Goal: Task Accomplishment & Management: Manage account settings

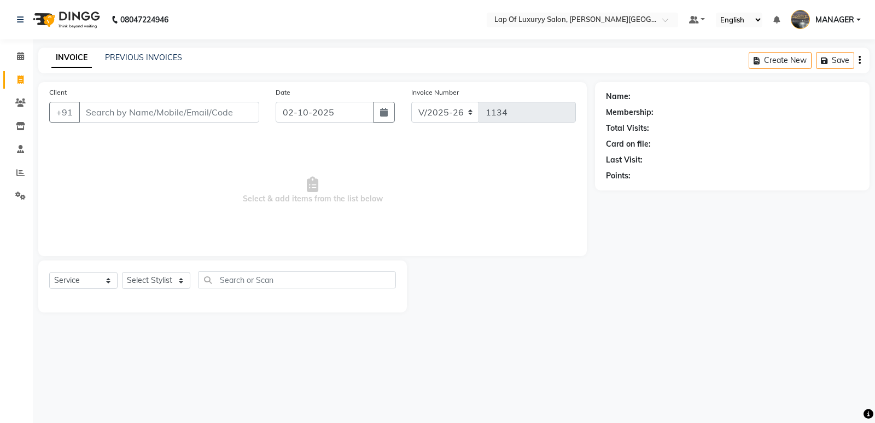
select select "17"
select select "service"
click at [150, 114] on input "Client" at bounding box center [169, 112] width 180 height 21
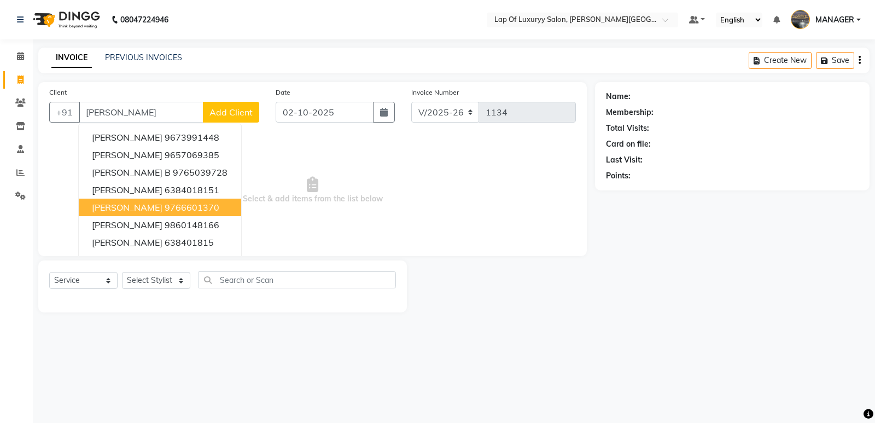
click at [194, 208] on ngb-highlight "9766601370" at bounding box center [192, 207] width 55 height 11
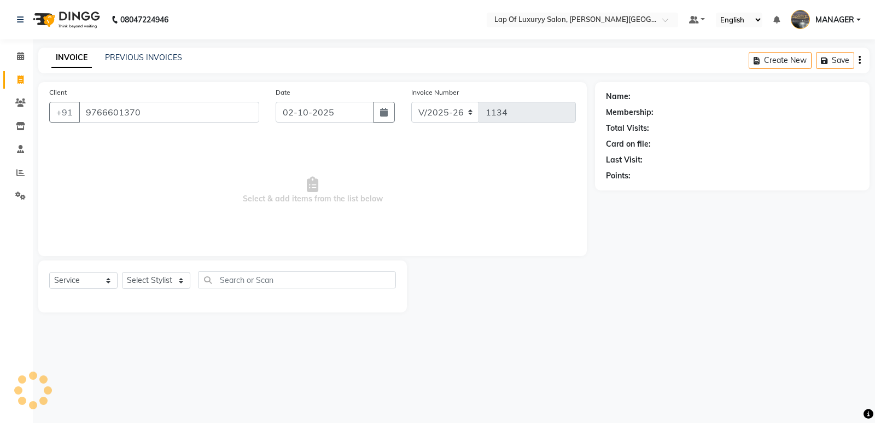
type input "9766601370"
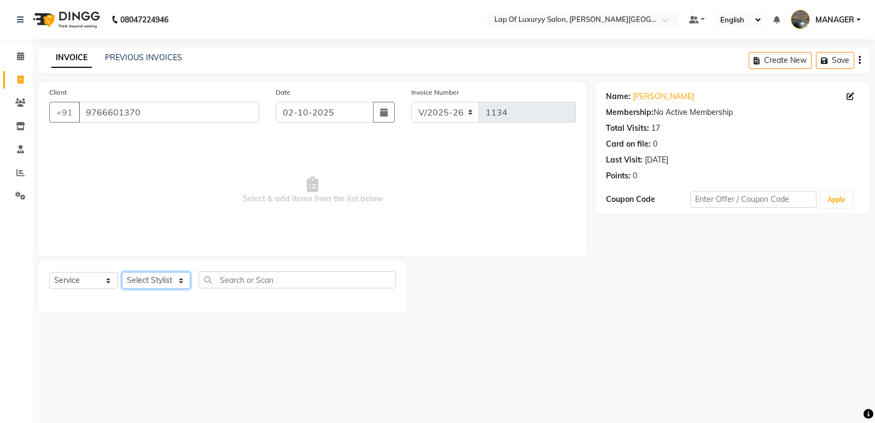
click at [166, 281] on select "Select Stylist FARDIN [PERSON_NAME] [PERSON_NAME] MANAGER [PERSON_NAME] [PERSON…" at bounding box center [156, 280] width 68 height 17
select select "50447"
click at [122, 272] on select "Select Stylist FARDIN [PERSON_NAME] [PERSON_NAME] MANAGER [PERSON_NAME] [PERSON…" at bounding box center [156, 280] width 68 height 17
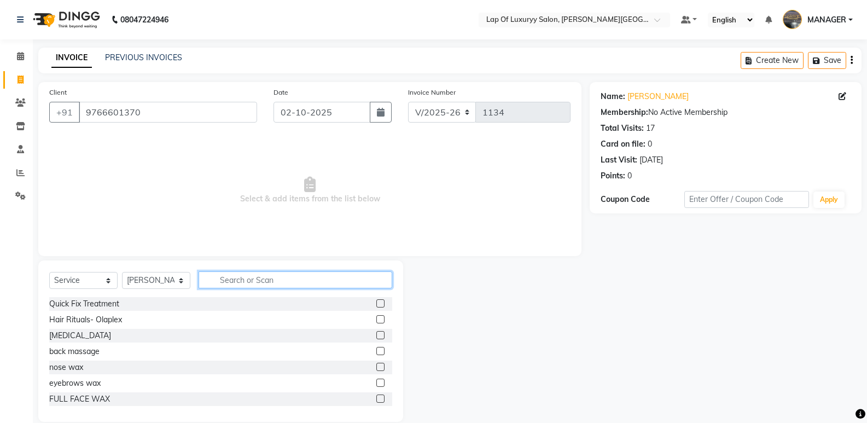
click at [272, 284] on input "text" at bounding box center [296, 279] width 194 height 17
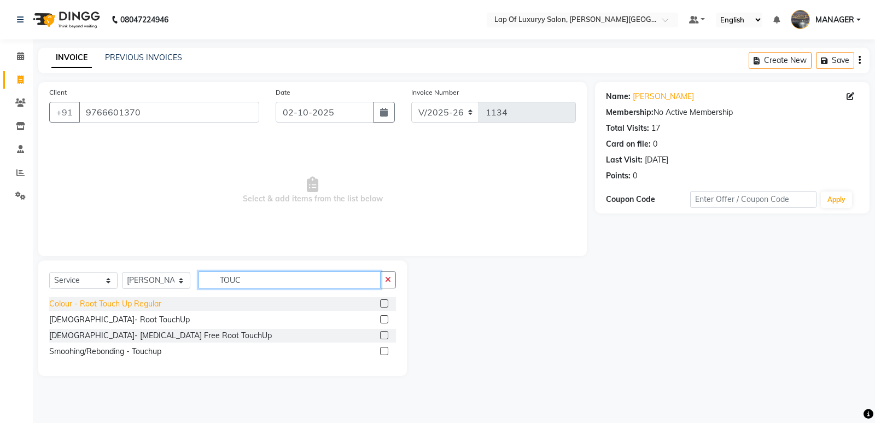
type input "TOUC"
click at [153, 301] on div "Colour - Root Touch Up Regular" at bounding box center [105, 303] width 112 height 11
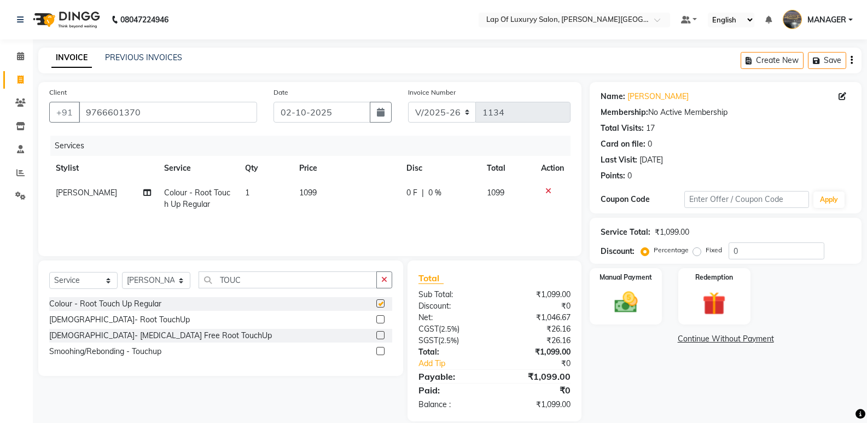
checkbox input "false"
click at [330, 190] on td "1099" at bounding box center [346, 198] width 107 height 36
select select "50447"
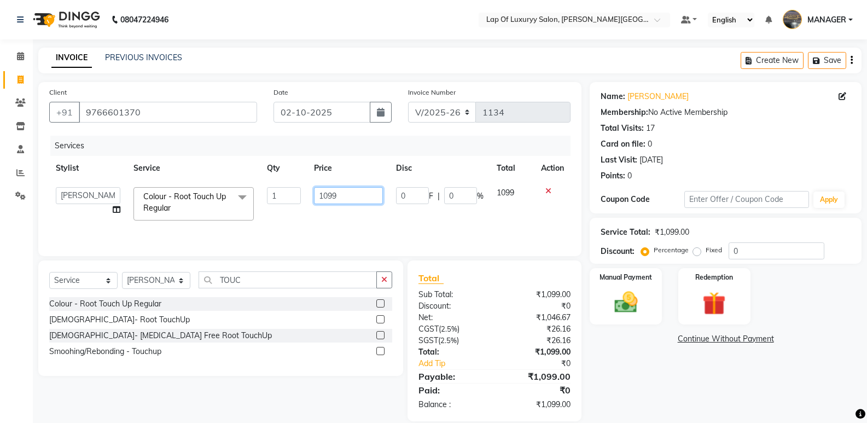
click at [356, 194] on input "1099" at bounding box center [348, 195] width 68 height 17
type input "1"
type input "1600"
click at [674, 381] on div "Name: [PERSON_NAME] Membership: No Active Membership Total Visits: 17 Card on f…" at bounding box center [730, 251] width 280 height 339
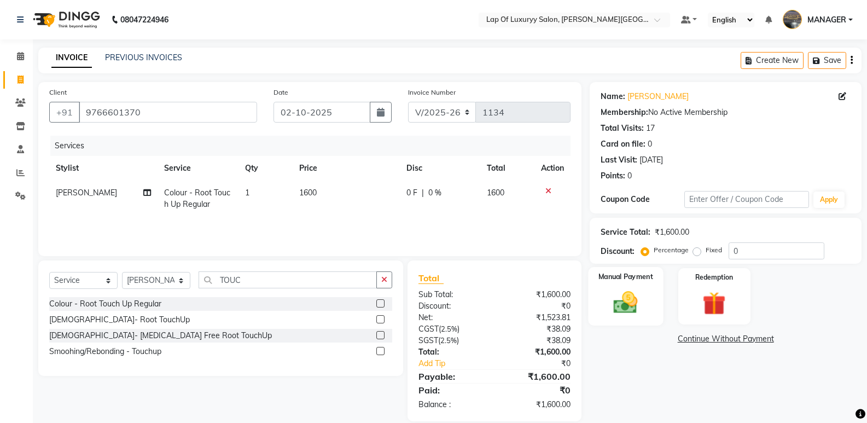
click at [610, 301] on img at bounding box center [625, 302] width 39 height 28
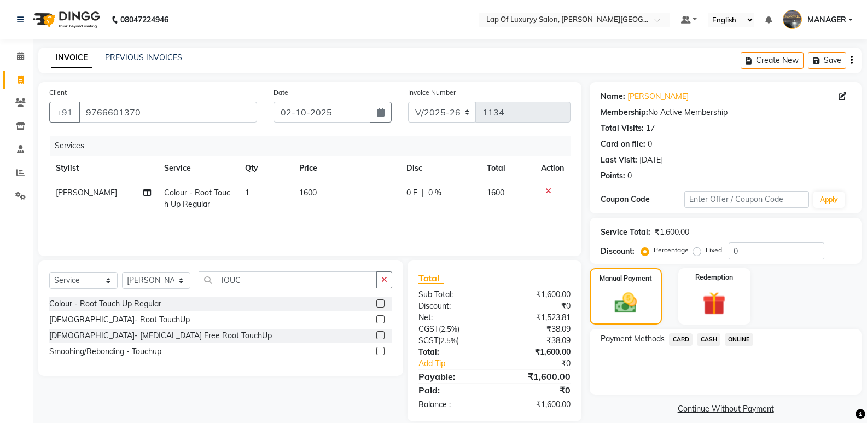
click at [743, 340] on span "ONLINE" at bounding box center [739, 339] width 28 height 13
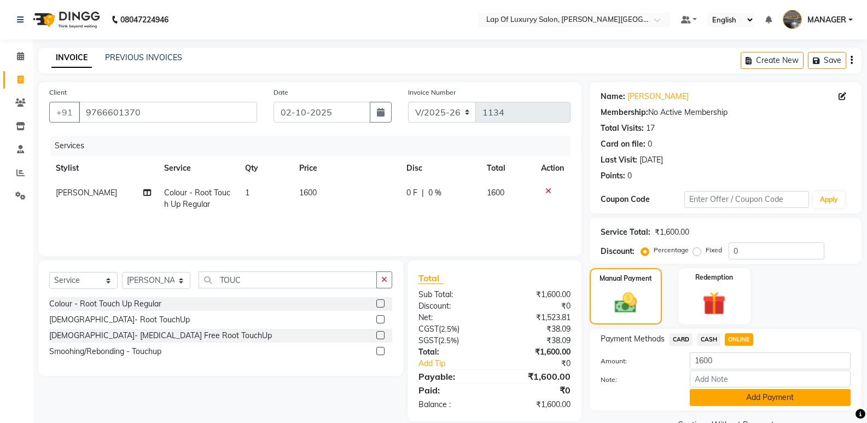
click at [707, 398] on button "Add Payment" at bounding box center [770, 397] width 161 height 17
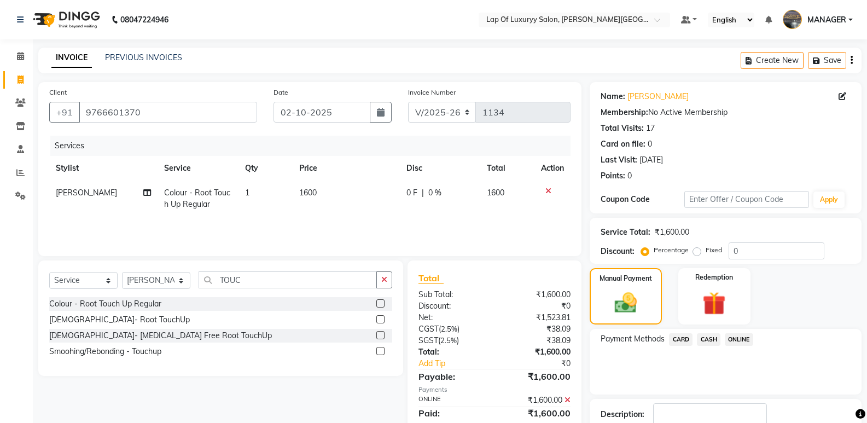
click at [745, 339] on span "ONLINE" at bounding box center [739, 339] width 28 height 13
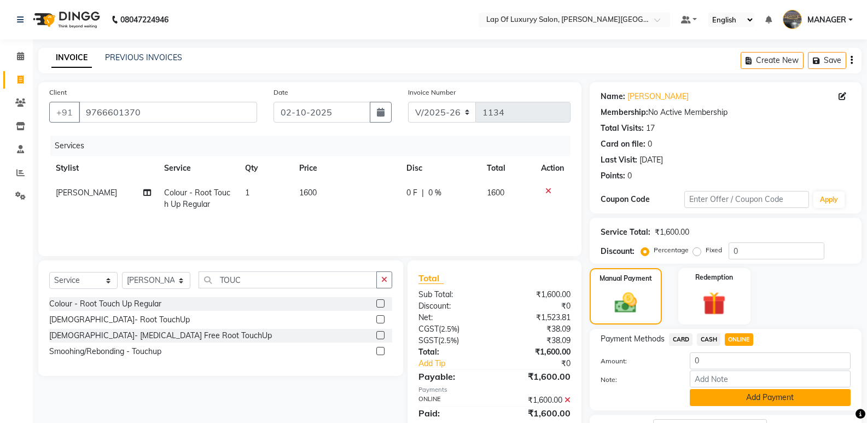
click at [738, 395] on button "Add Payment" at bounding box center [770, 397] width 161 height 17
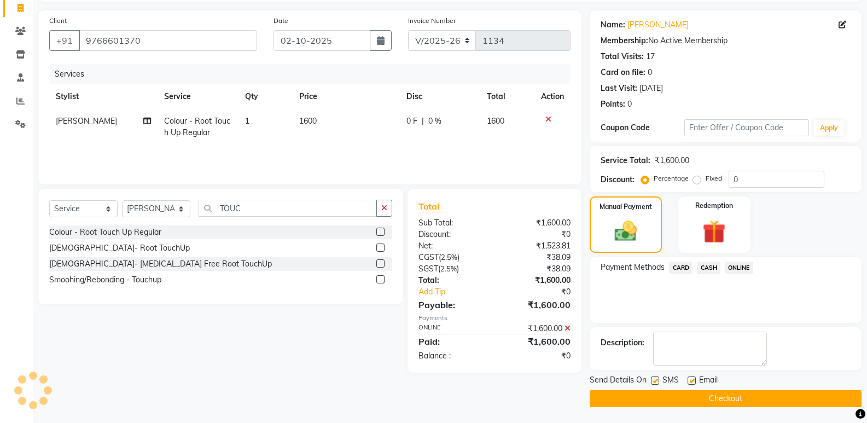
scroll to position [72, 0]
click at [567, 328] on icon at bounding box center [567, 328] width 6 height 8
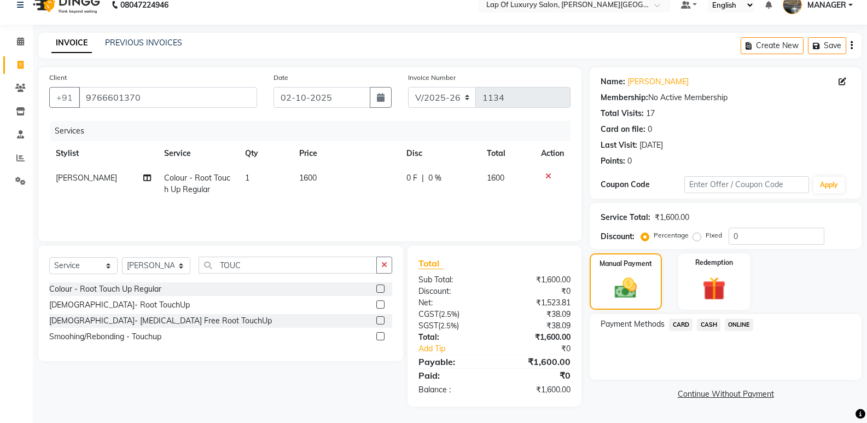
click at [731, 321] on span "ONLINE" at bounding box center [739, 324] width 28 height 13
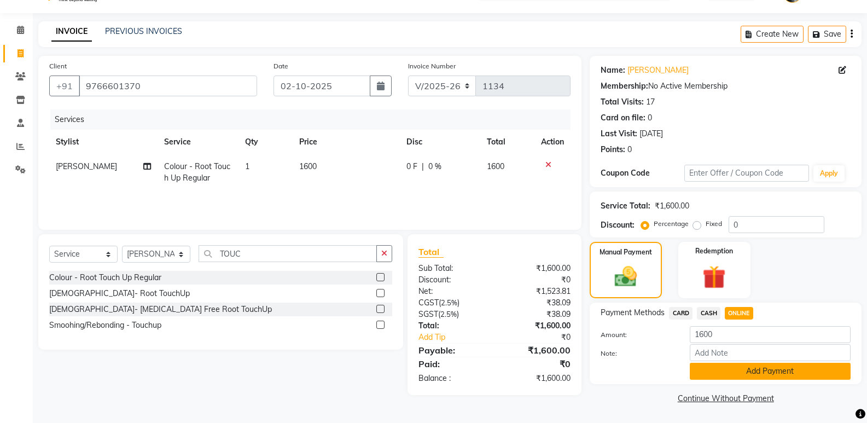
click at [722, 369] on button "Add Payment" at bounding box center [770, 371] width 161 height 17
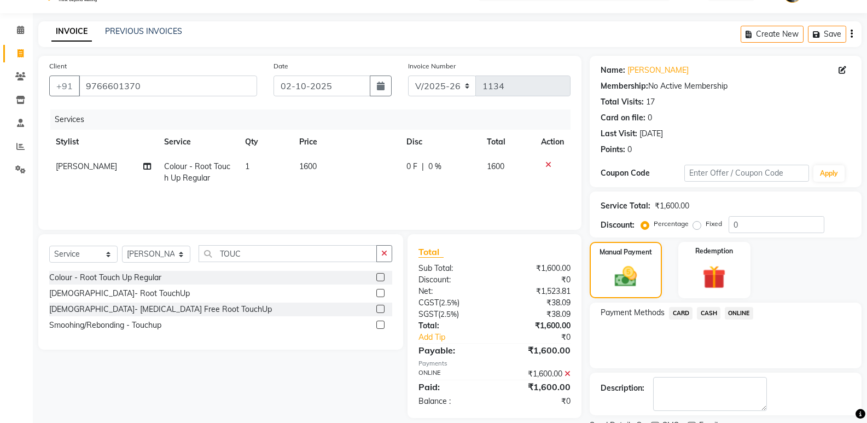
scroll to position [72, 0]
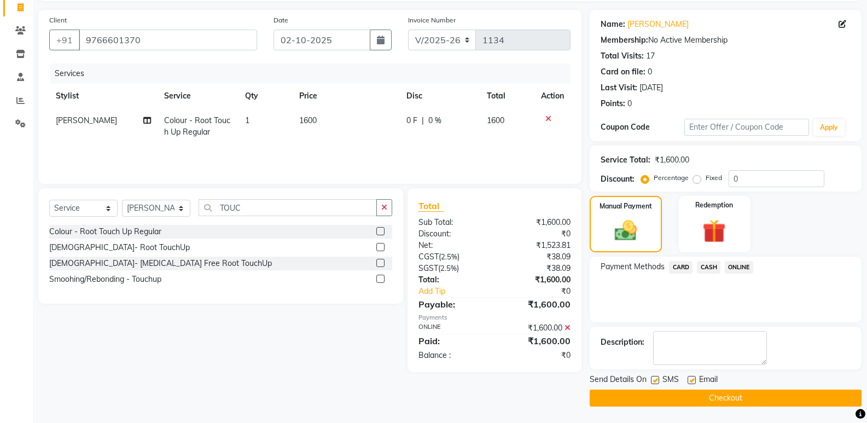
click at [690, 382] on label at bounding box center [691, 380] width 8 height 8
click at [690, 382] on input "checkbox" at bounding box center [690, 380] width 7 height 7
checkbox input "false"
click at [651, 399] on button "Checkout" at bounding box center [726, 397] width 272 height 17
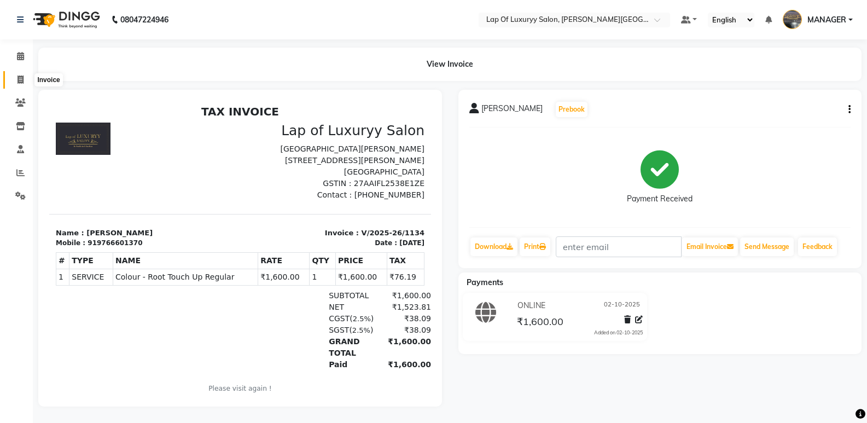
click at [24, 74] on span at bounding box center [20, 80] width 19 height 13
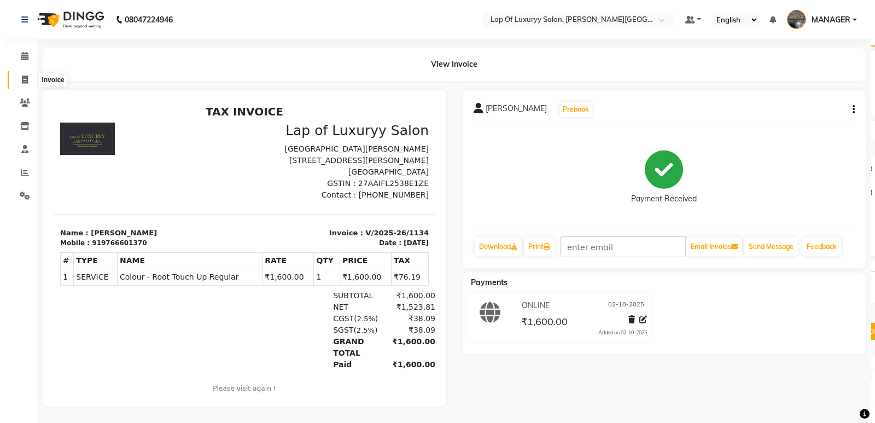
select select "17"
select select "service"
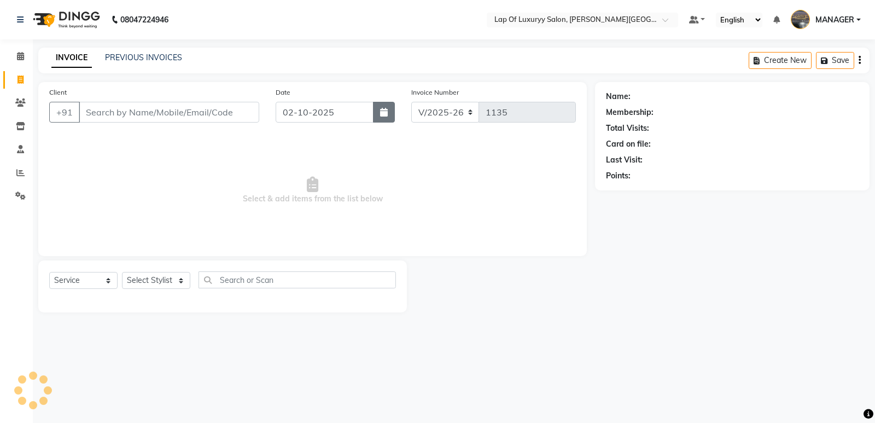
click at [383, 112] on icon "button" at bounding box center [384, 112] width 8 height 9
select select "10"
select select "2025"
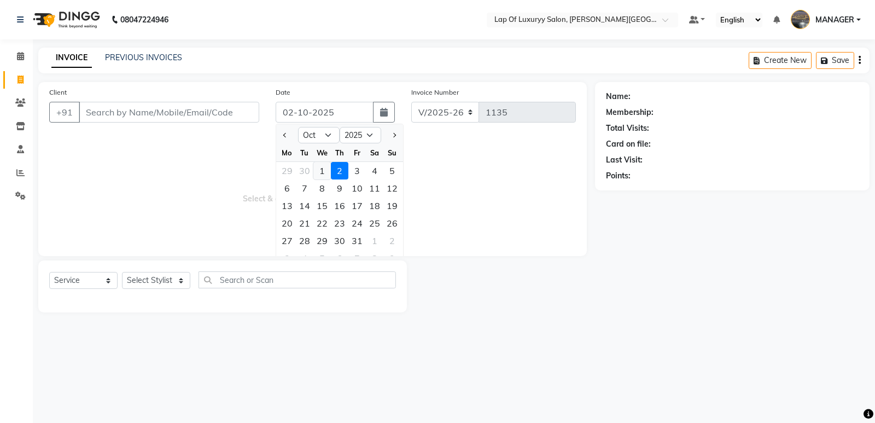
click at [317, 171] on div "1" at bounding box center [322, 171] width 18 height 18
type input "01-10-2025"
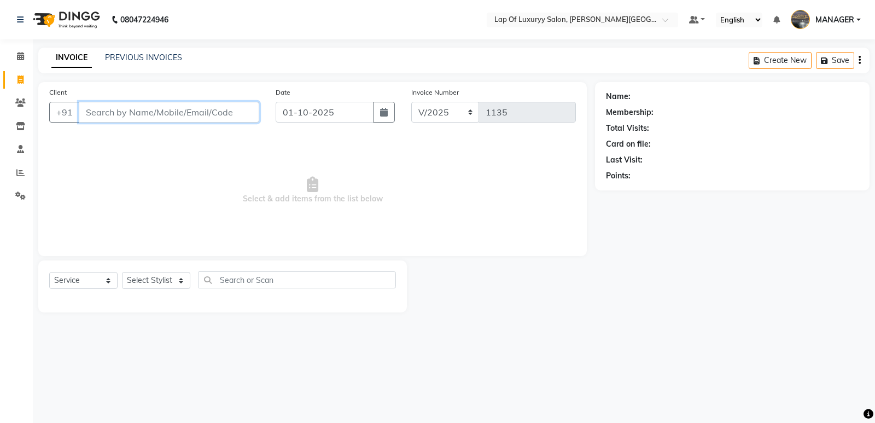
click at [202, 115] on input "Client" at bounding box center [169, 112] width 180 height 21
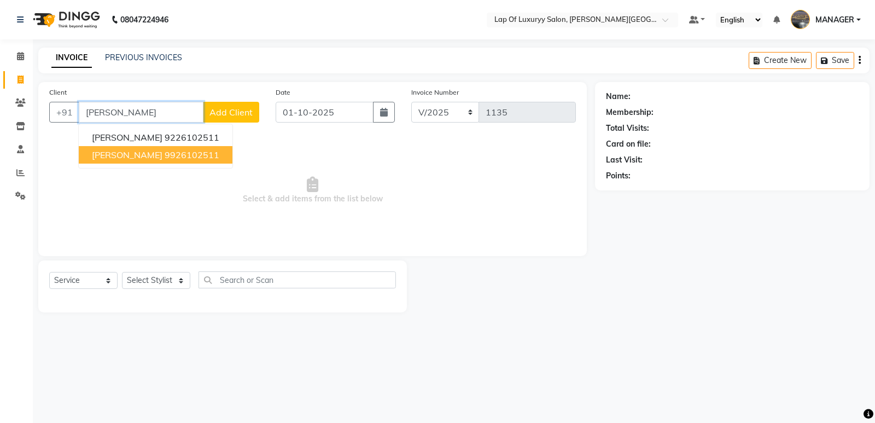
click at [203, 158] on button "[PERSON_NAME] 9926102511" at bounding box center [156, 155] width 154 height 18
type input "9926102511"
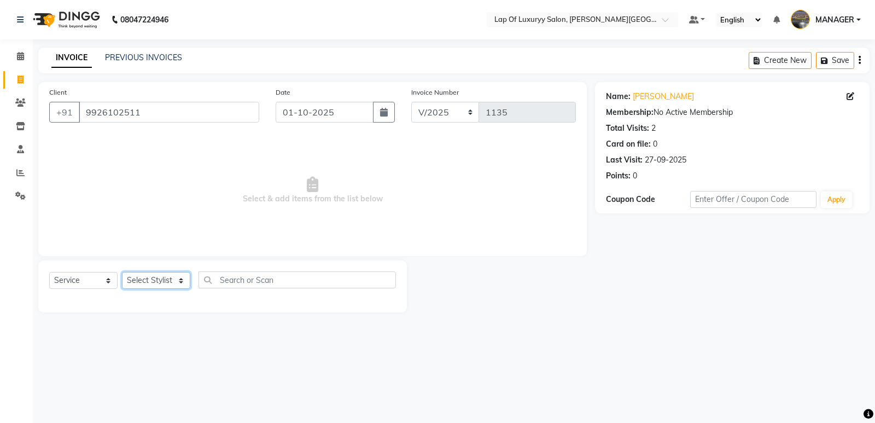
click at [153, 282] on select "Select Stylist FARDIN [PERSON_NAME] [PERSON_NAME] MANAGER [PERSON_NAME] [PERSON…" at bounding box center [156, 280] width 68 height 17
select select "92213"
click at [122, 272] on select "Select Stylist FARDIN [PERSON_NAME] [PERSON_NAME] MANAGER [PERSON_NAME] [PERSON…" at bounding box center [156, 280] width 68 height 17
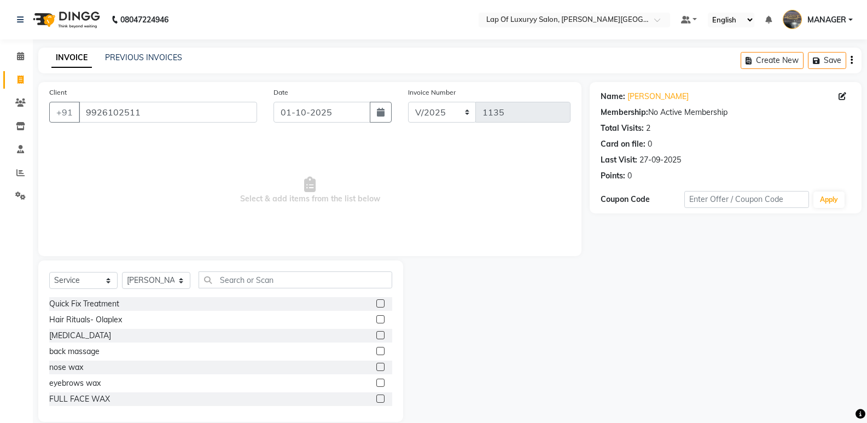
click at [263, 289] on div "Select Service Product Membership Package Voucher Prepaid Gift Card Select Styl…" at bounding box center [220, 284] width 343 height 26
click at [261, 285] on input "text" at bounding box center [296, 279] width 194 height 17
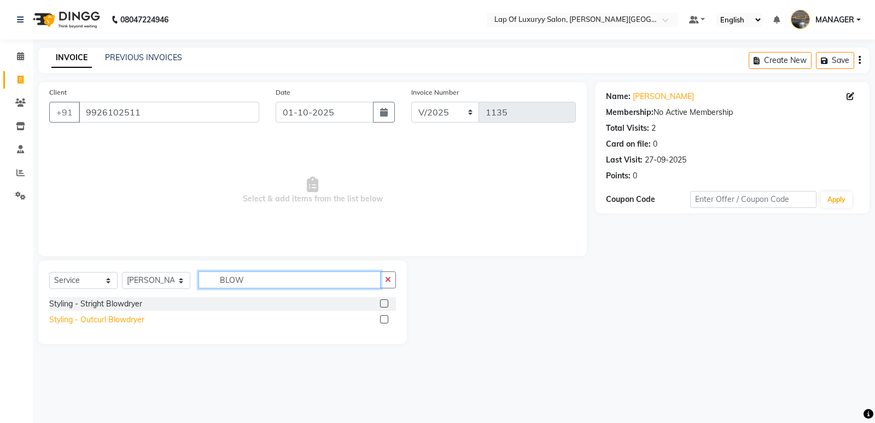
type input "BLOW"
click at [80, 322] on div "Styling - Outcurl Blowdryer" at bounding box center [96, 319] width 95 height 11
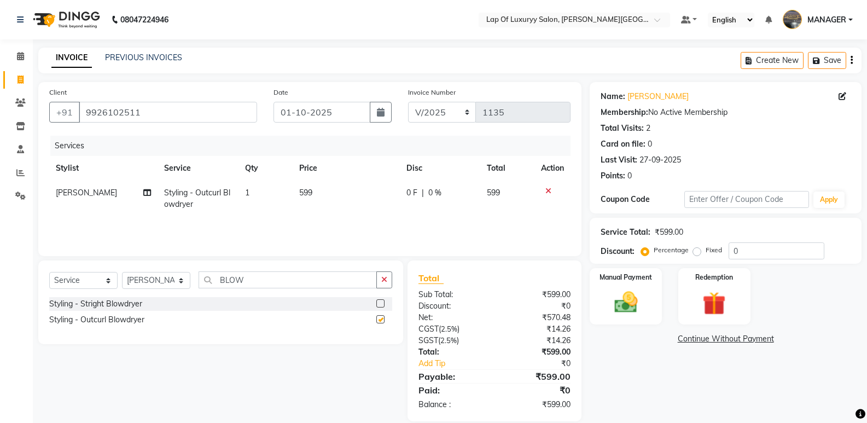
checkbox input "false"
click at [319, 209] on td "599" at bounding box center [346, 198] width 107 height 36
select select "92213"
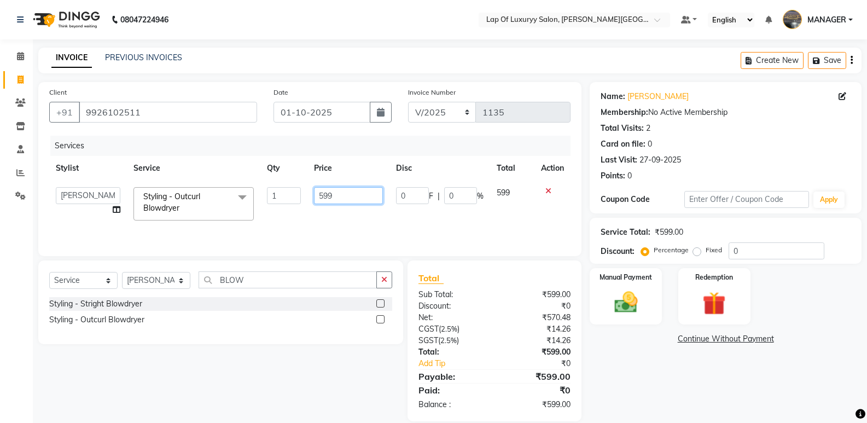
click at [348, 200] on input "599" at bounding box center [348, 195] width 68 height 17
type input "5"
type input "800"
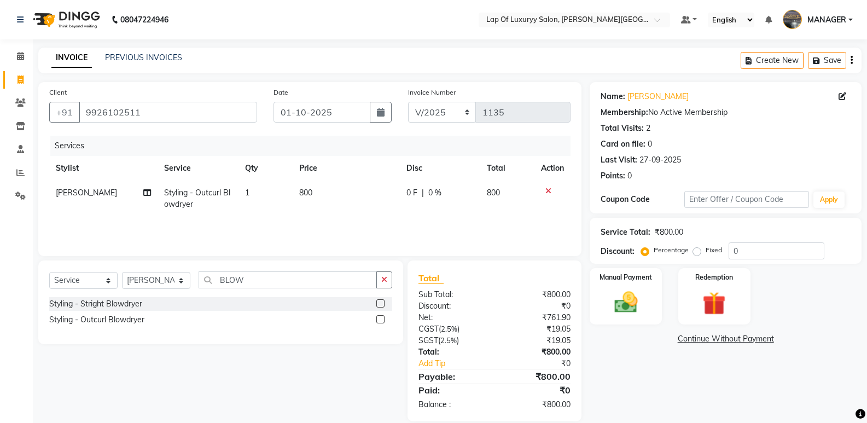
click at [626, 380] on div "Name: [PERSON_NAME] Membership: No Active Membership Total Visits: 2 Card on fi…" at bounding box center [730, 251] width 280 height 339
click at [611, 323] on div "Manual Payment" at bounding box center [625, 296] width 75 height 59
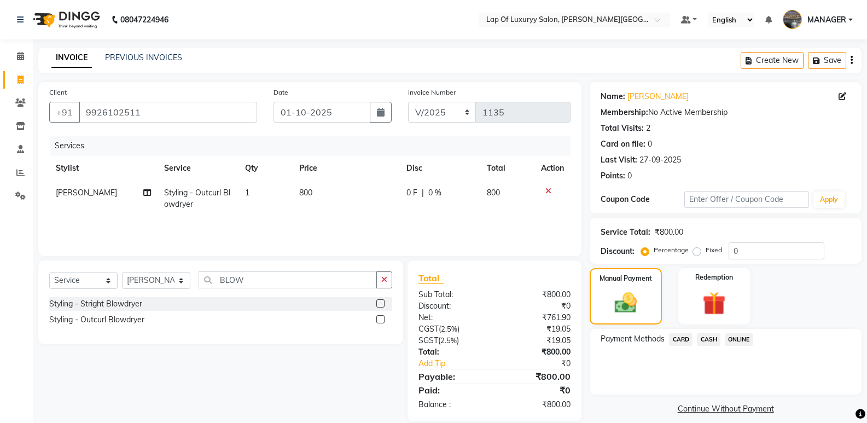
drag, startPoint x: 734, startPoint y: 335, endPoint x: 736, endPoint y: 348, distance: 13.2
click at [736, 342] on span "ONLINE" at bounding box center [739, 339] width 28 height 13
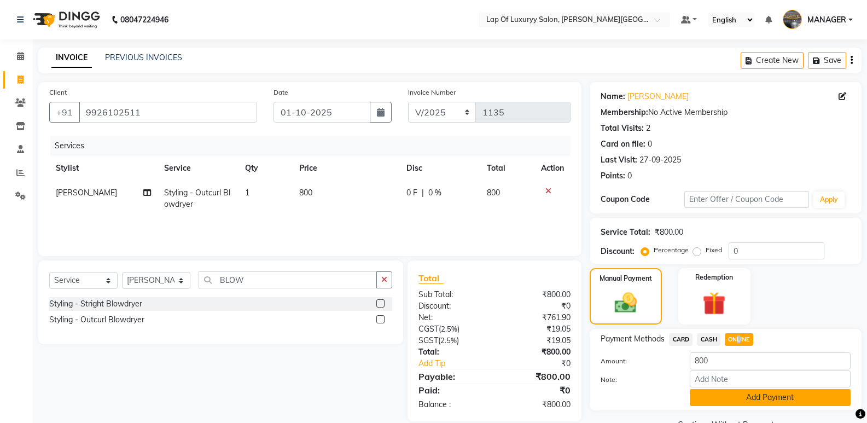
click at [718, 393] on button "Add Payment" at bounding box center [770, 397] width 161 height 17
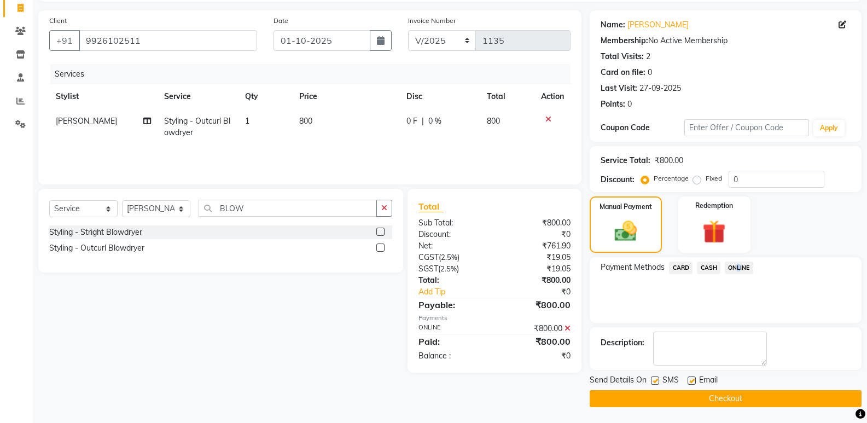
scroll to position [72, 0]
click at [690, 382] on label at bounding box center [691, 380] width 8 height 8
click at [690, 382] on input "checkbox" at bounding box center [690, 380] width 7 height 7
checkbox input "false"
drag, startPoint x: 656, startPoint y: 378, endPoint x: 646, endPoint y: 400, distance: 23.3
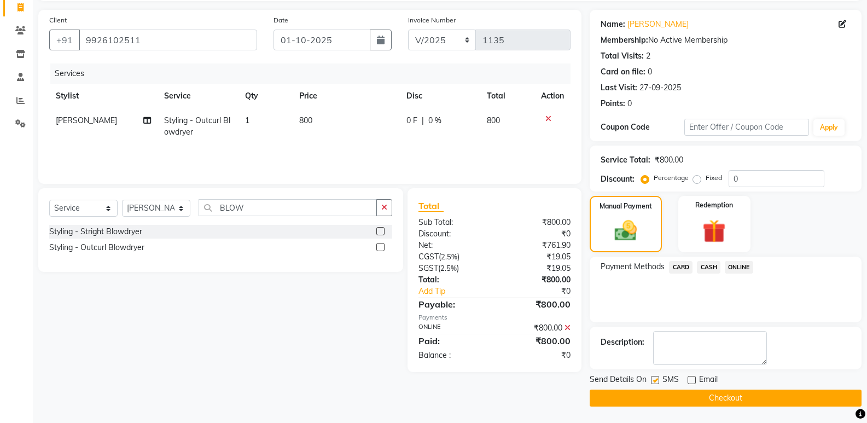
click at [656, 381] on label at bounding box center [655, 380] width 8 height 8
click at [656, 381] on input "checkbox" at bounding box center [654, 380] width 7 height 7
checkbox input "false"
click at [646, 400] on button "Checkout" at bounding box center [726, 397] width 272 height 17
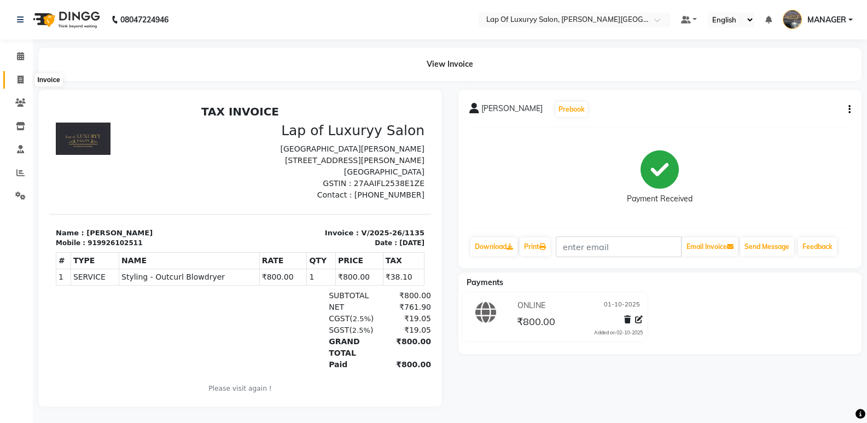
drag, startPoint x: 26, startPoint y: 80, endPoint x: 41, endPoint y: 81, distance: 14.8
click at [26, 80] on span at bounding box center [20, 80] width 19 height 13
select select "service"
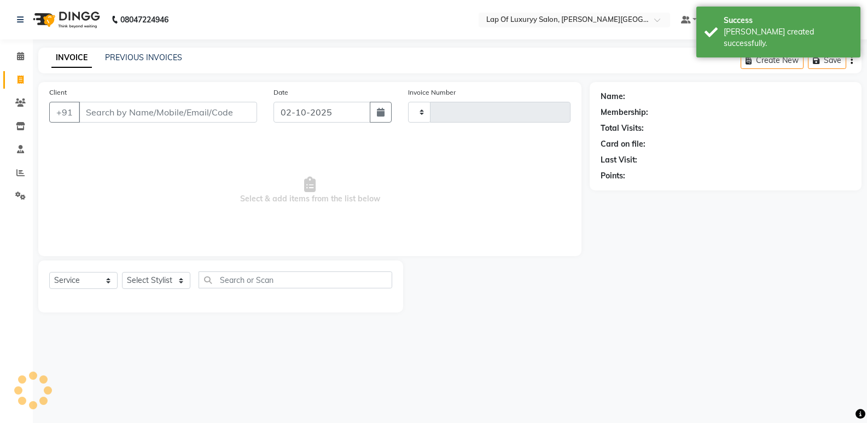
type input "1136"
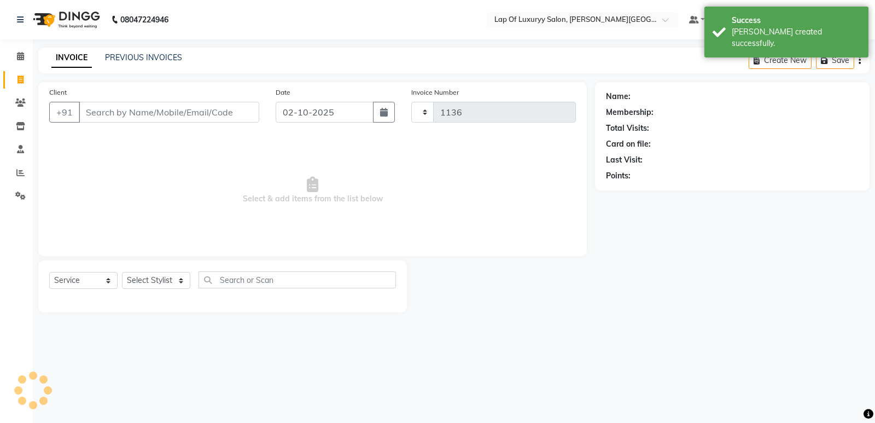
select select "17"
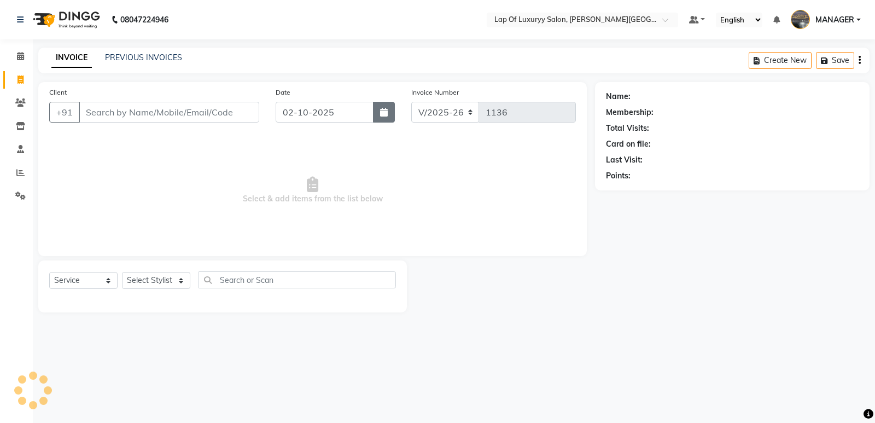
click at [384, 109] on icon "button" at bounding box center [384, 112] width 8 height 9
select select "10"
select select "2025"
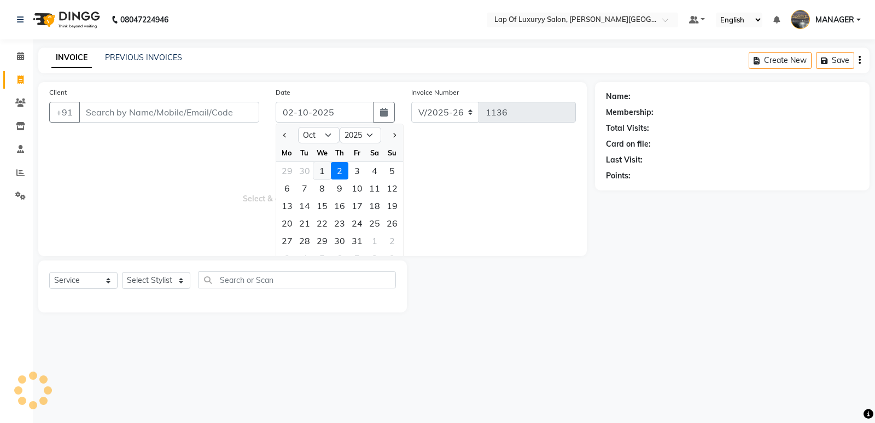
click at [323, 171] on div "1" at bounding box center [322, 171] width 18 height 18
type input "01-10-2025"
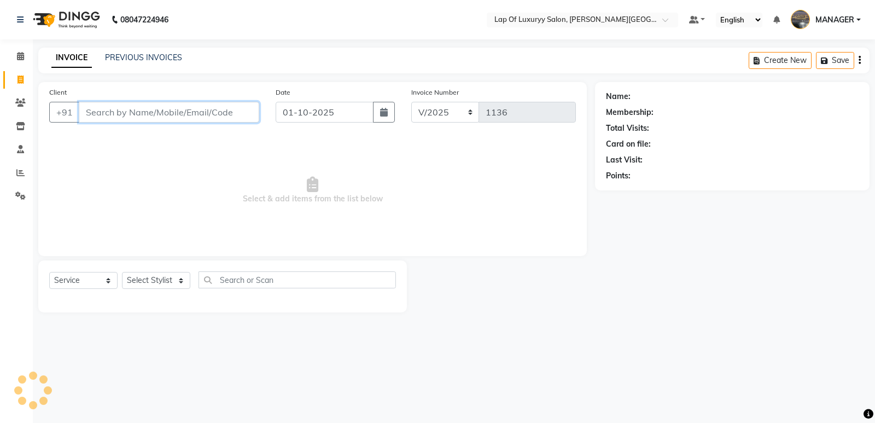
click at [187, 119] on input "Client" at bounding box center [169, 112] width 180 height 21
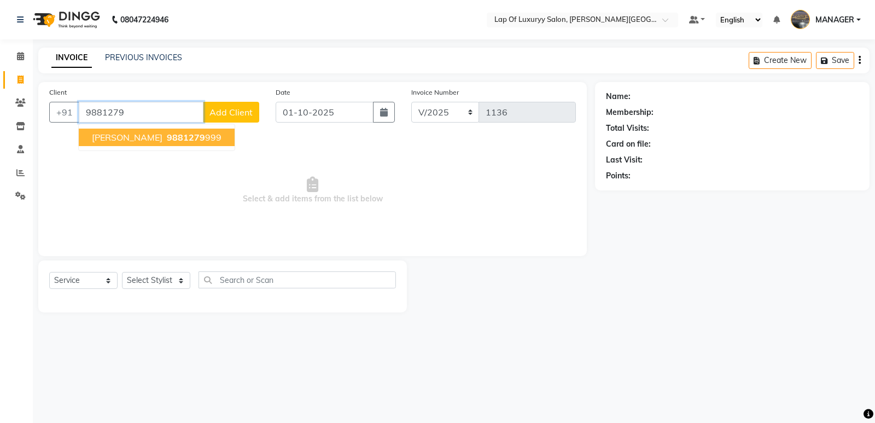
click at [118, 132] on span "[PERSON_NAME]" at bounding box center [127, 137] width 71 height 11
type input "9881279999"
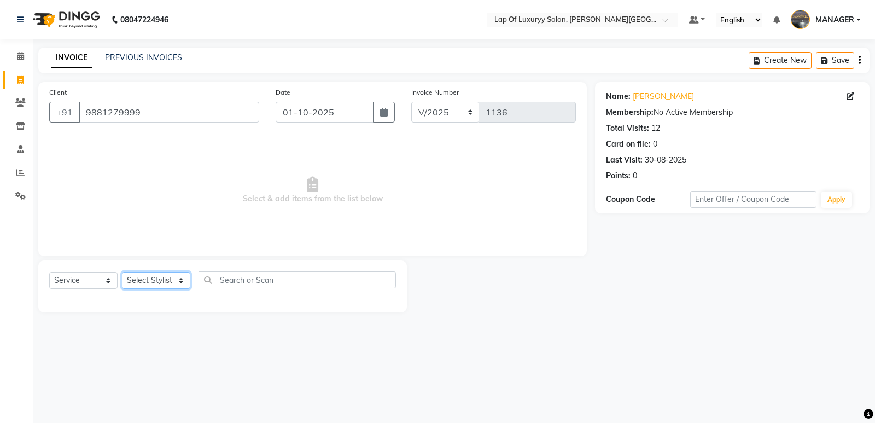
click at [157, 282] on select "Select Stylist FARDIN [PERSON_NAME] [PERSON_NAME] MANAGER [PERSON_NAME] [PERSON…" at bounding box center [156, 280] width 68 height 17
select select "50447"
click at [122, 272] on select "Select Stylist FARDIN [PERSON_NAME] [PERSON_NAME] MANAGER [PERSON_NAME] [PERSON…" at bounding box center [156, 280] width 68 height 17
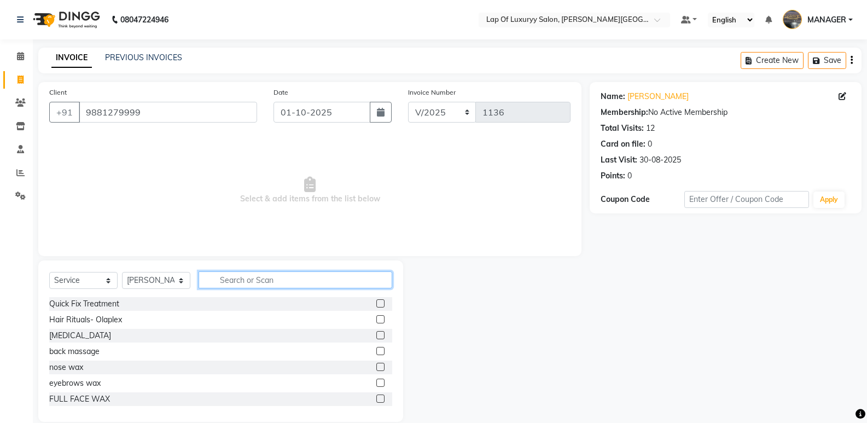
click at [218, 281] on input "text" at bounding box center [296, 279] width 194 height 17
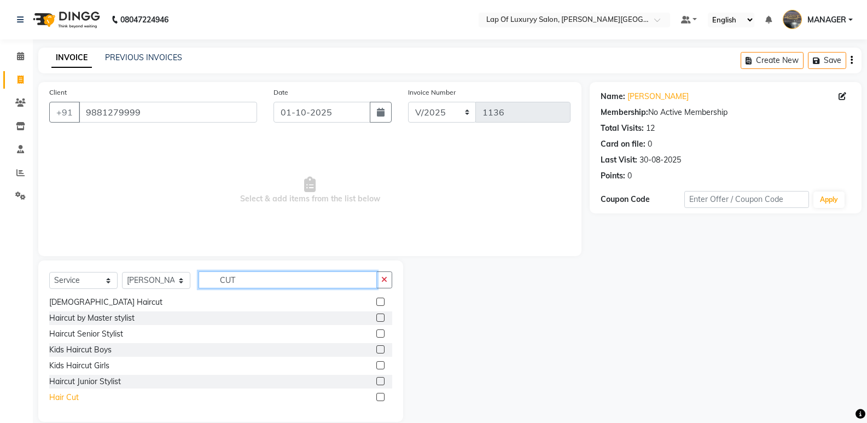
type input "CUT"
click at [72, 400] on div "Hair Cut" at bounding box center [64, 397] width 30 height 11
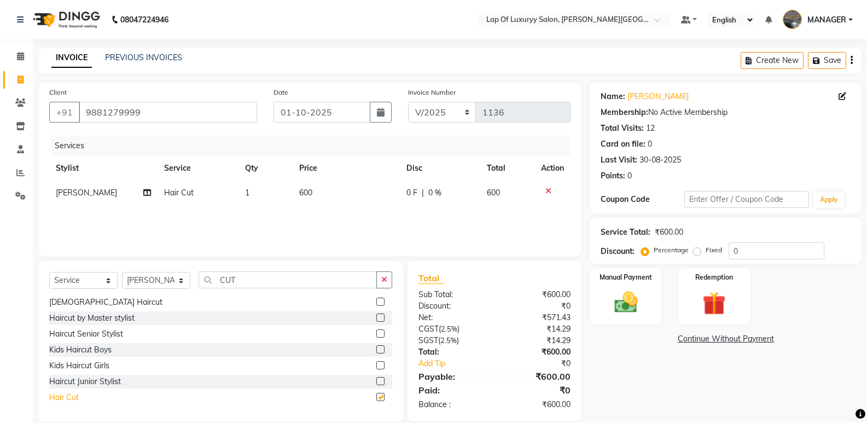
checkbox input "false"
click at [323, 211] on div "Services Stylist Service Qty Price Disc Total Action [PERSON_NAME] Hair Cut 1 6…" at bounding box center [309, 190] width 521 height 109
click at [358, 196] on td "600" at bounding box center [346, 192] width 107 height 25
select select "50447"
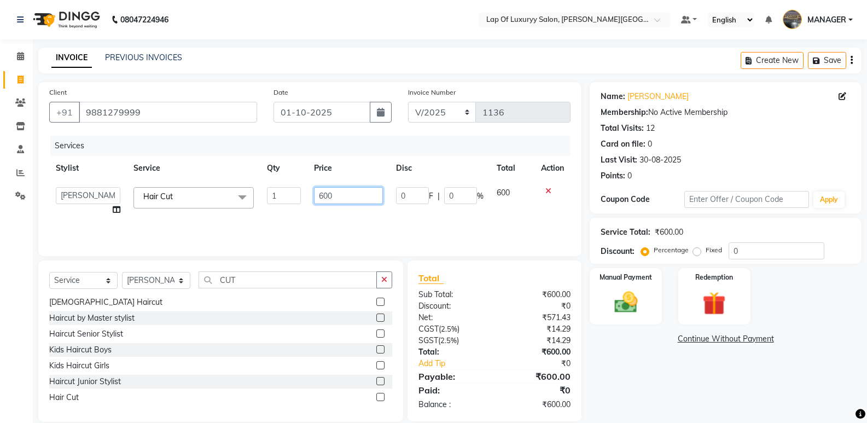
click at [358, 195] on input "600" at bounding box center [348, 195] width 68 height 17
type input "6"
type input "700"
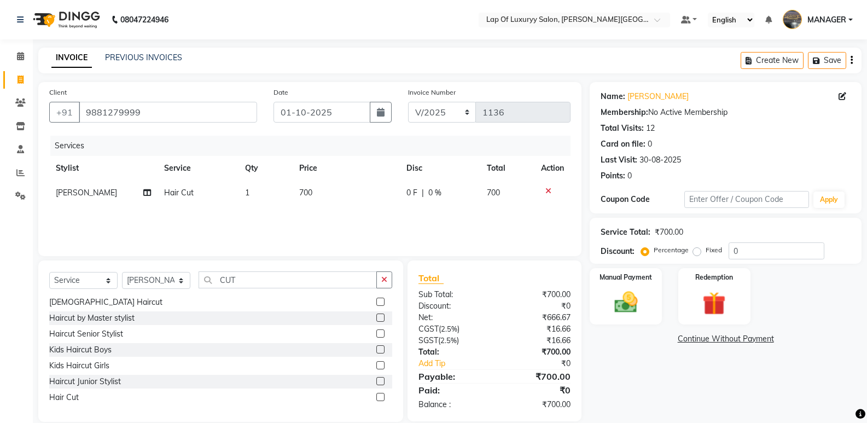
click at [346, 213] on div "Services Stylist Service Qty Price Disc Total Action [PERSON_NAME] Hair Cut 1 7…" at bounding box center [309, 190] width 521 height 109
click at [658, 362] on div "Name: [PERSON_NAME] Membership: No Active Membership Total Visits: 12 Card on f…" at bounding box center [730, 252] width 280 height 340
click at [639, 308] on img at bounding box center [625, 302] width 39 height 28
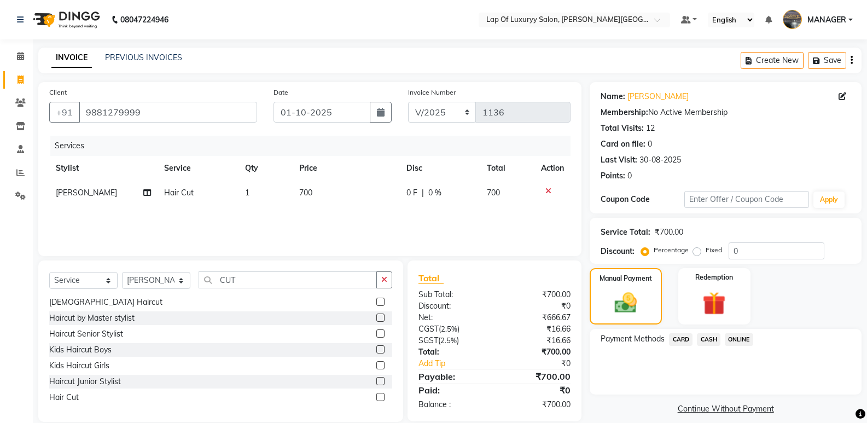
click at [749, 340] on span "ONLINE" at bounding box center [739, 339] width 28 height 13
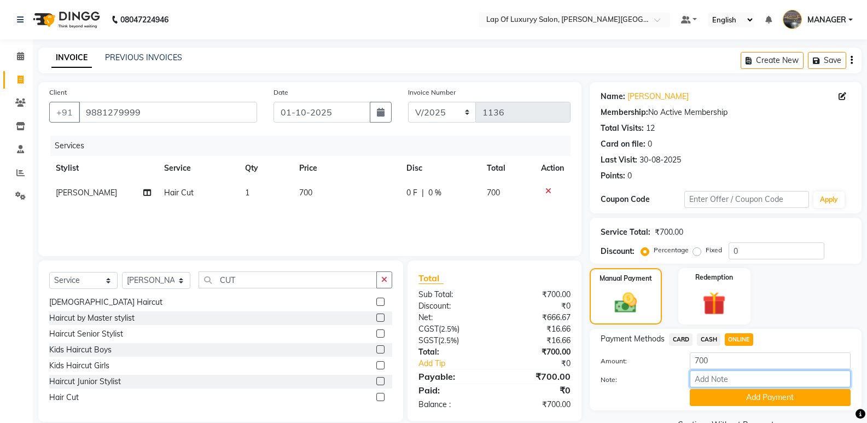
click at [710, 383] on input "Note:" at bounding box center [770, 378] width 161 height 17
click at [702, 393] on button "Add Payment" at bounding box center [770, 397] width 161 height 17
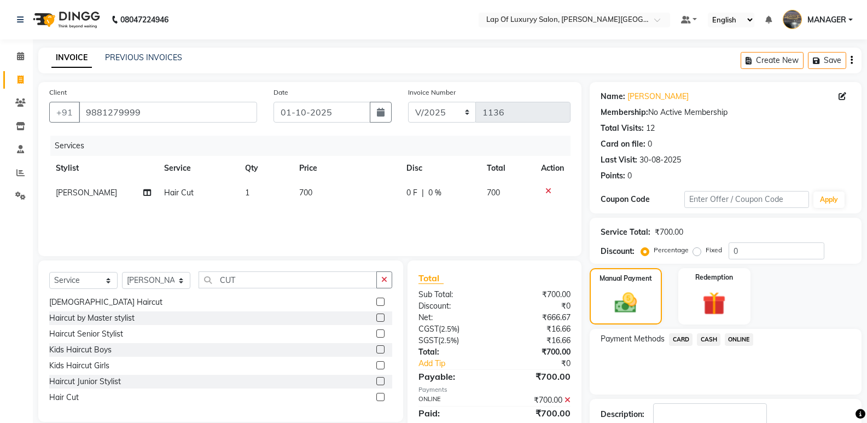
scroll to position [72, 0]
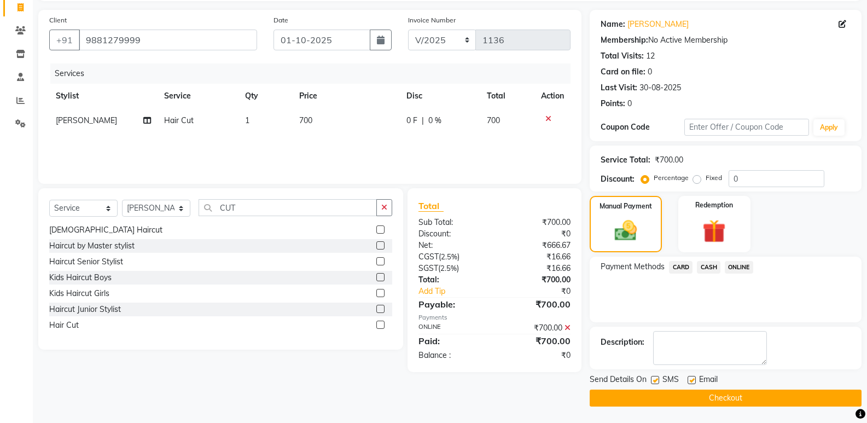
click at [693, 381] on label at bounding box center [691, 380] width 8 height 8
click at [693, 381] on input "checkbox" at bounding box center [690, 380] width 7 height 7
checkbox input "false"
click at [657, 390] on button "Checkout" at bounding box center [726, 397] width 272 height 17
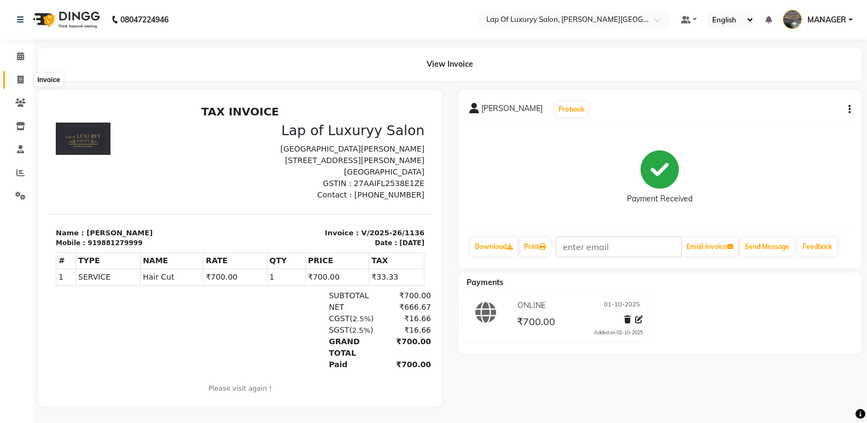
click at [18, 79] on icon at bounding box center [21, 79] width 6 height 8
select select "service"
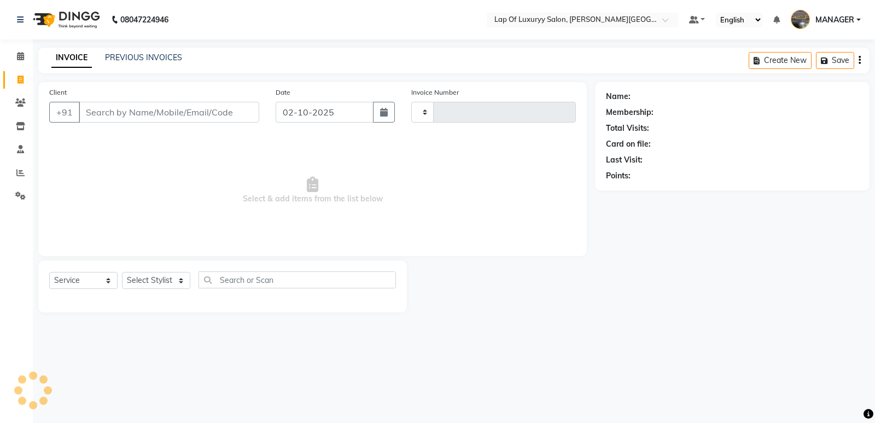
type input "1137"
select select "17"
click at [131, 114] on input "Client" at bounding box center [169, 112] width 180 height 21
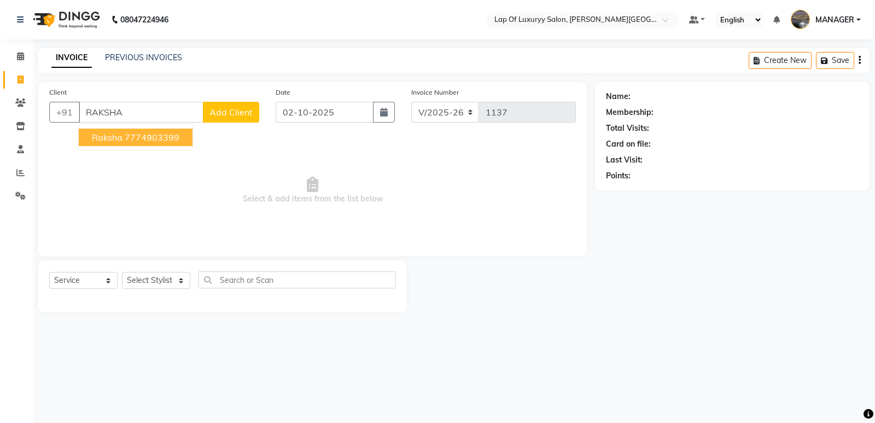
click at [148, 139] on ngb-highlight "7774903399" at bounding box center [152, 137] width 55 height 11
type input "7774903399"
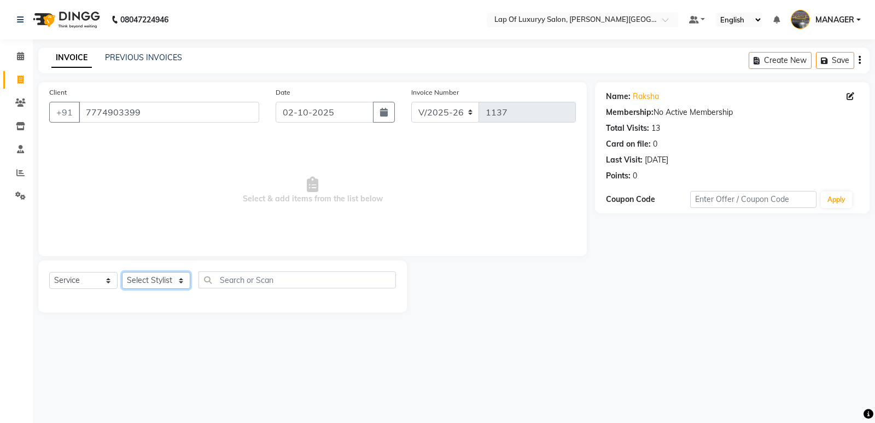
click at [148, 287] on select "Select Stylist FARDIN [PERSON_NAME] [PERSON_NAME] MANAGER [PERSON_NAME] [PERSON…" at bounding box center [156, 280] width 68 height 17
select select "54653"
click at [122, 272] on select "Select Stylist FARDIN [PERSON_NAME] [PERSON_NAME] MANAGER [PERSON_NAME] [PERSON…" at bounding box center [156, 280] width 68 height 17
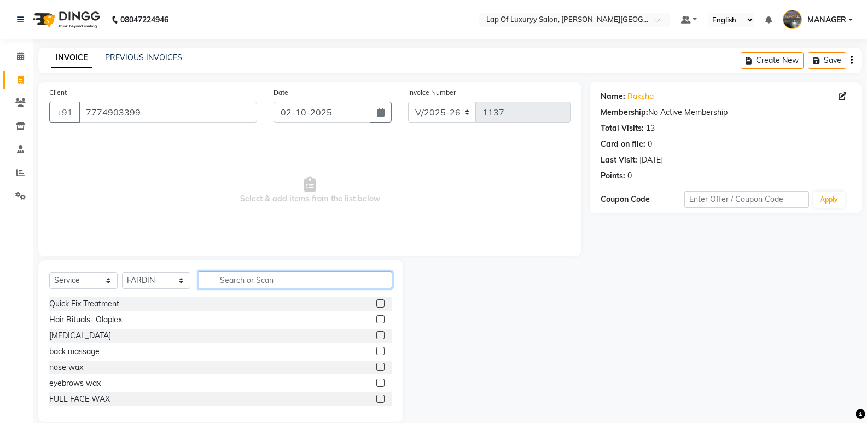
click at [232, 288] on input "text" at bounding box center [296, 279] width 194 height 17
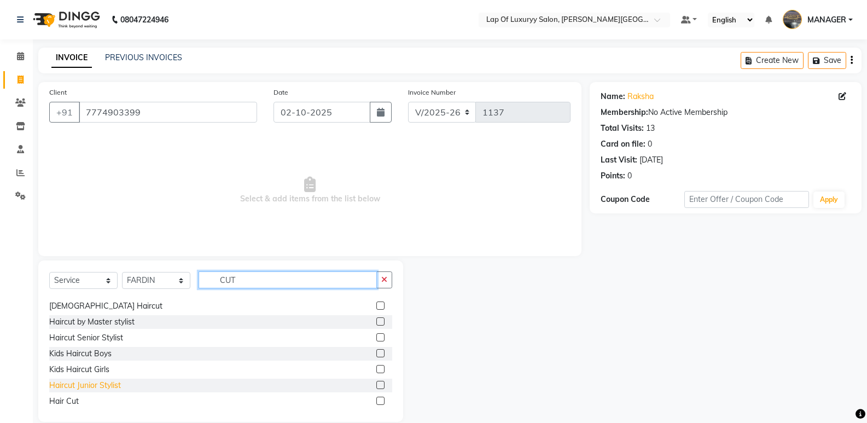
scroll to position [18, 0]
type input "CUT"
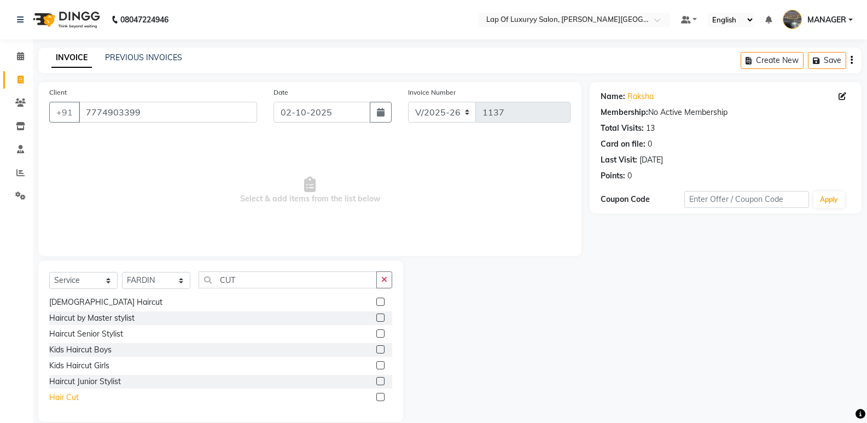
click at [67, 400] on div "Hair Cut" at bounding box center [64, 397] width 30 height 11
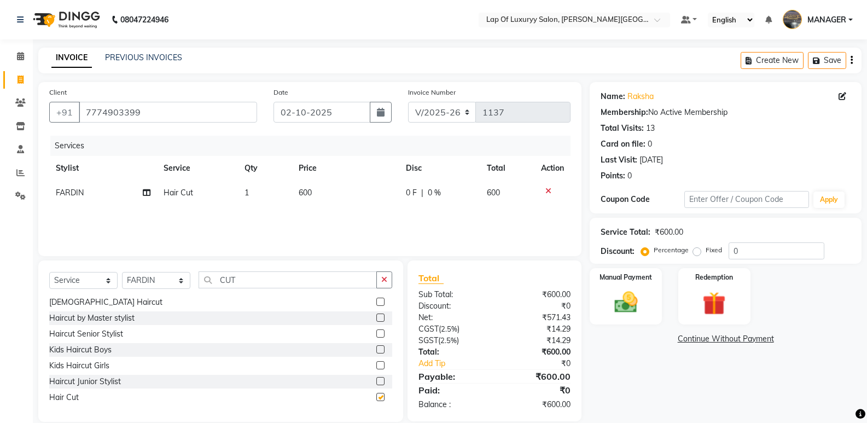
checkbox input "false"
click at [325, 202] on td "600" at bounding box center [346, 192] width 108 height 25
click at [335, 199] on input "600" at bounding box center [348, 195] width 68 height 17
type input "6"
type input "700"
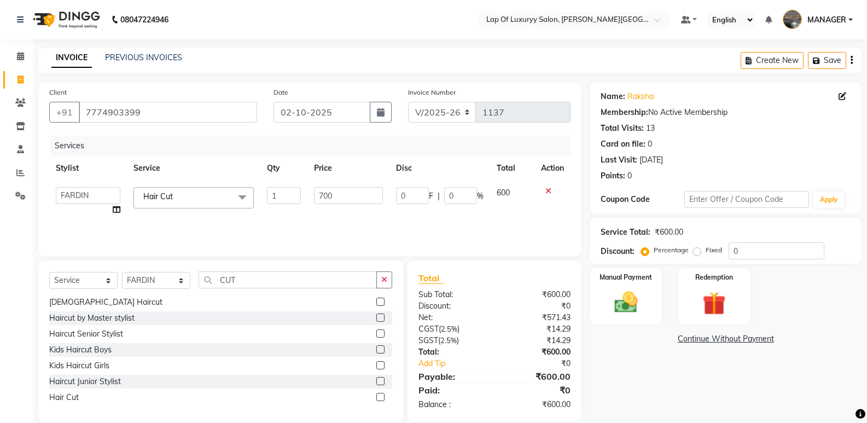
click at [318, 231] on div "Services Stylist Service Qty Price Disc Total Action FARDIN [PERSON_NAME] [PERS…" at bounding box center [309, 190] width 521 height 109
click at [380, 290] on div "Select Service Product Membership Package Voucher Prepaid Gift Card Select Styl…" at bounding box center [220, 284] width 343 height 26
click at [384, 277] on icon "button" at bounding box center [384, 280] width 6 height 8
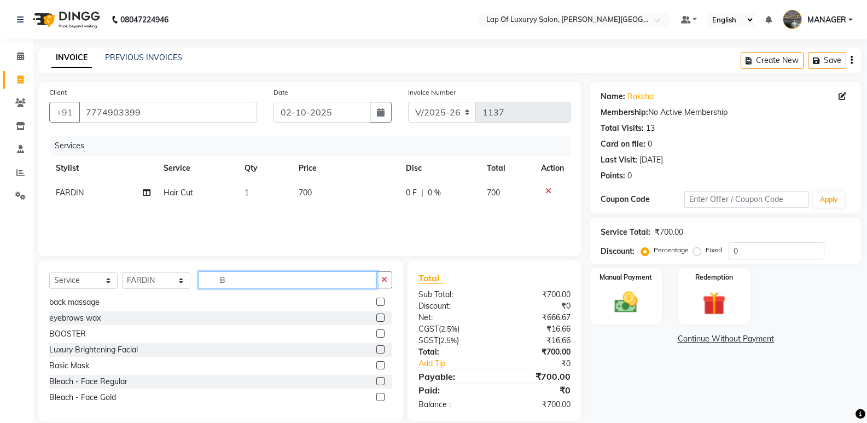
scroll to position [0, 0]
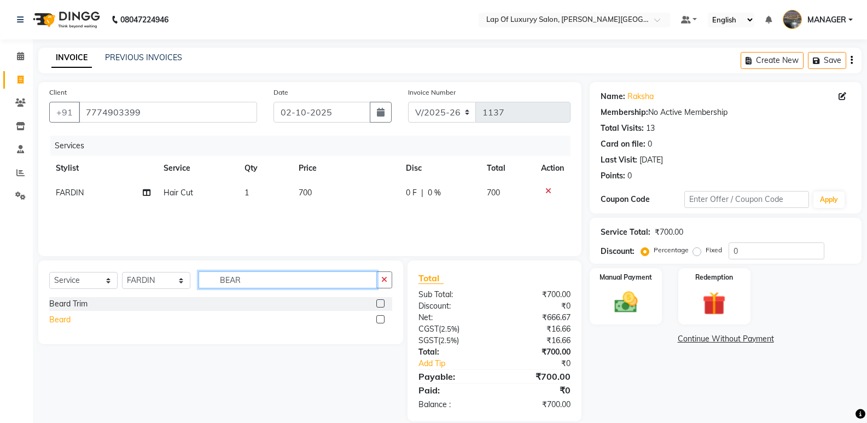
type input "BEAR"
click at [53, 323] on div "Beard" at bounding box center [59, 319] width 21 height 11
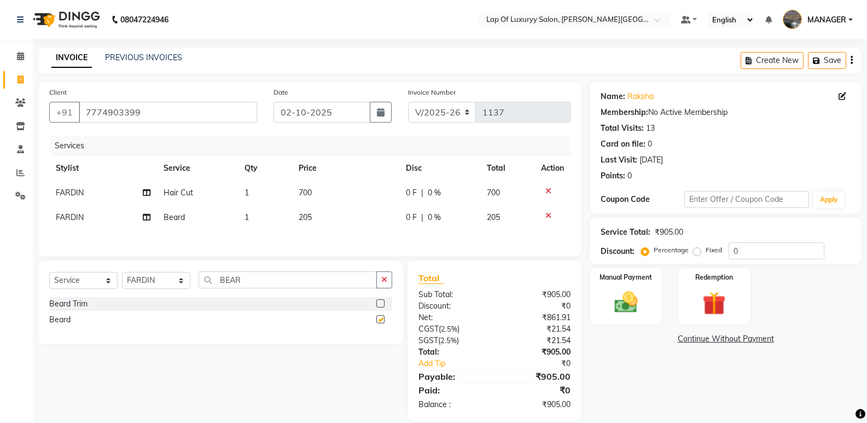
checkbox input "false"
click at [333, 221] on td "205" at bounding box center [346, 217] width 108 height 25
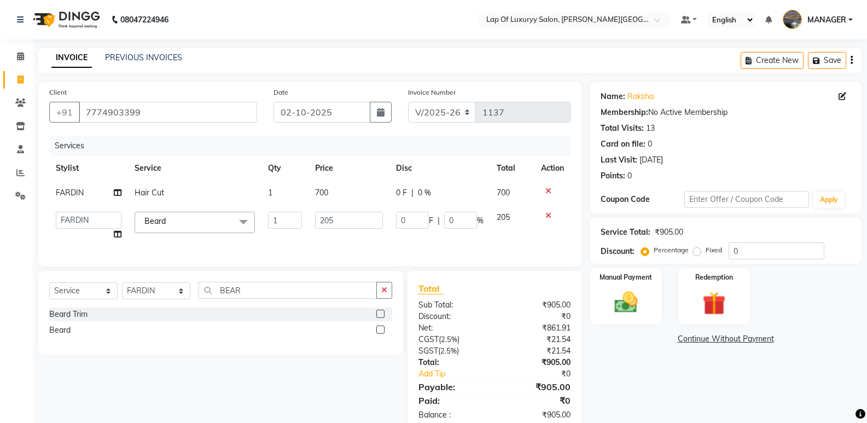
click at [333, 219] on input "205" at bounding box center [349, 220] width 68 height 17
type input "2"
type input "300"
click at [330, 246] on div "Services Stylist Service Qty Price Disc Total Action FARDIN Hair Cut 1 700 0 F …" at bounding box center [309, 196] width 521 height 120
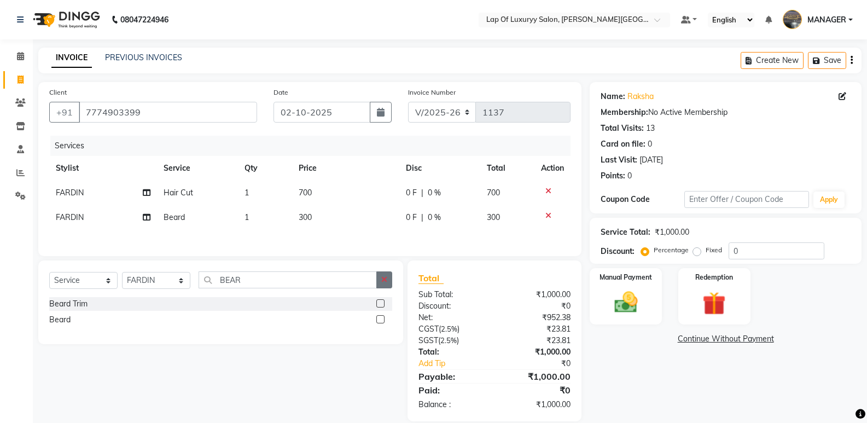
click at [385, 281] on icon "button" at bounding box center [384, 280] width 6 height 8
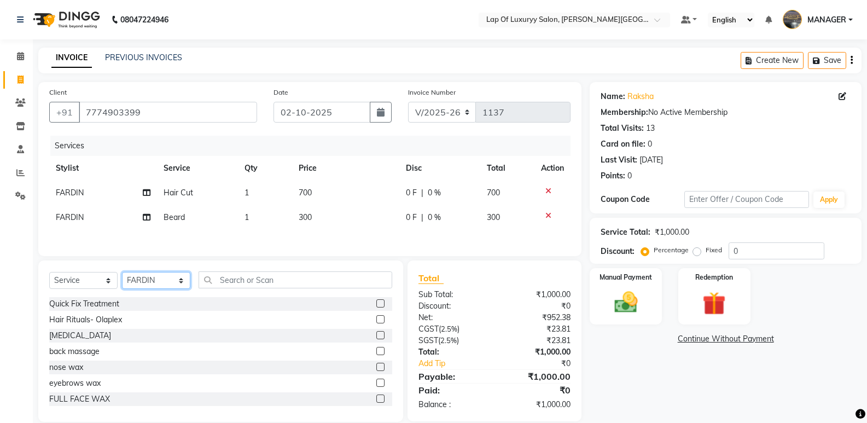
drag, startPoint x: 142, startPoint y: 279, endPoint x: 145, endPoint y: 273, distance: 6.9
click at [142, 279] on select "Select Stylist FARDIN [PERSON_NAME] [PERSON_NAME] MANAGER [PERSON_NAME] [PERSON…" at bounding box center [156, 280] width 68 height 17
select select "79131"
click at [122, 273] on select "Select Stylist FARDIN [PERSON_NAME] [PERSON_NAME] MANAGER [PERSON_NAME] [PERSON…" at bounding box center [156, 280] width 68 height 17
click at [250, 282] on input "text" at bounding box center [296, 279] width 194 height 17
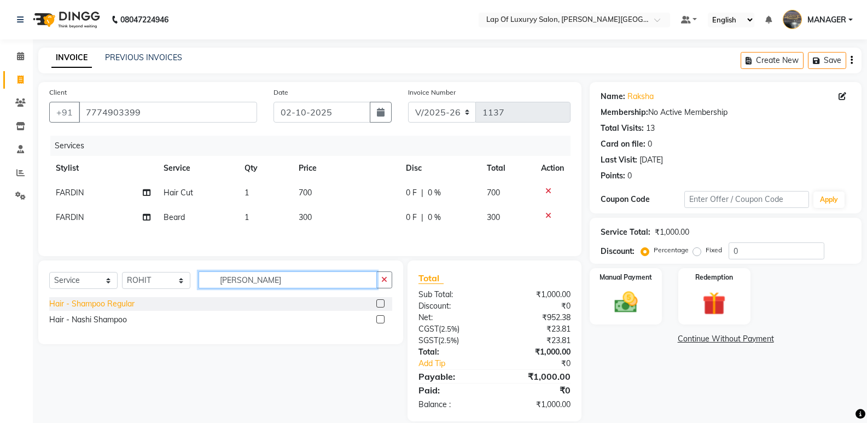
type input "[PERSON_NAME]"
click at [106, 301] on div "Hair - Shampoo Regular" at bounding box center [91, 303] width 85 height 11
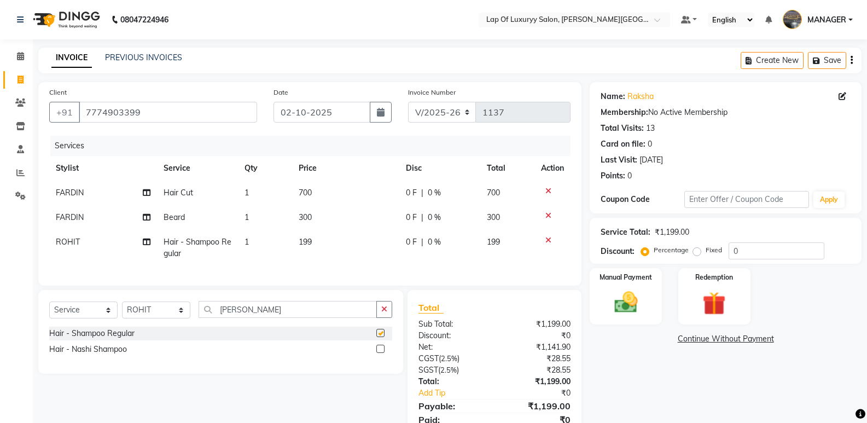
checkbox input "false"
click at [333, 247] on td "199" at bounding box center [346, 248] width 108 height 36
select select "79131"
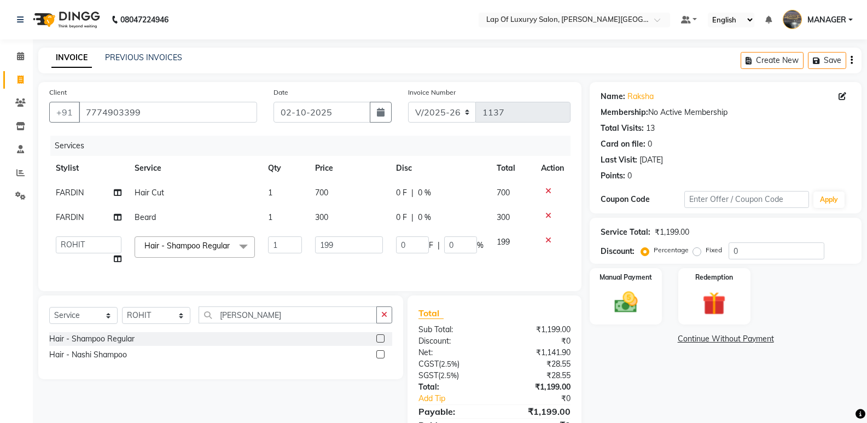
click at [333, 247] on input "199" at bounding box center [349, 244] width 68 height 17
type input "1"
type input "650"
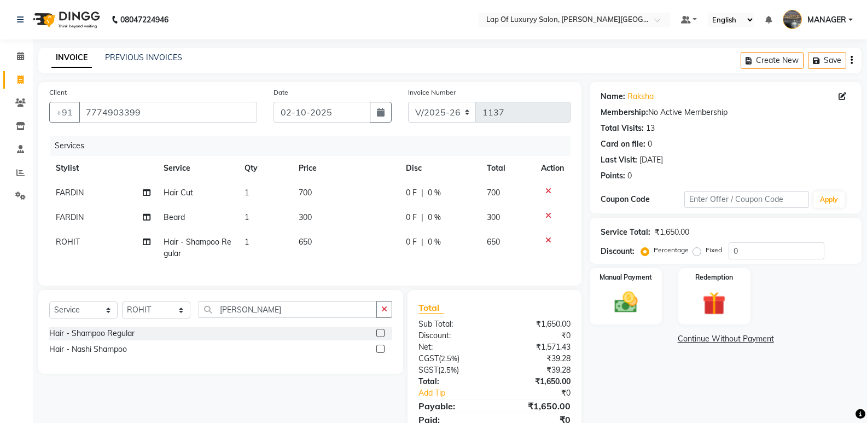
click at [618, 406] on div "Name: Raksha Membership: No Active Membership Total Visits: 13 Card on file: 0 …" at bounding box center [730, 266] width 280 height 369
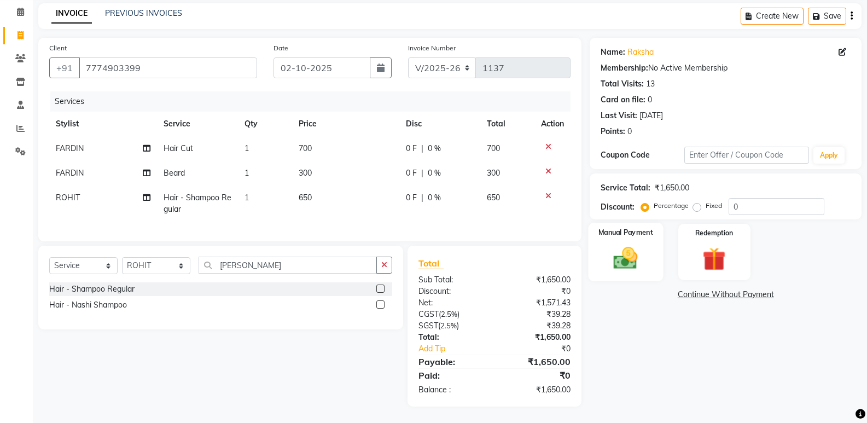
click at [623, 255] on img at bounding box center [625, 258] width 39 height 28
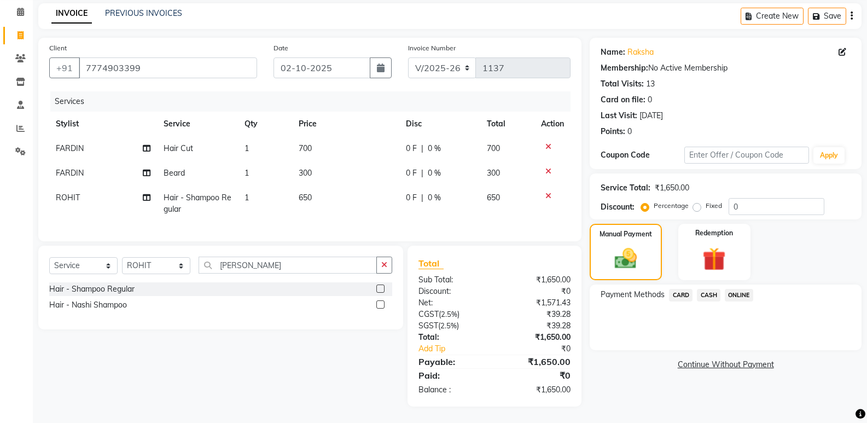
drag, startPoint x: 748, startPoint y: 284, endPoint x: 748, endPoint y: 290, distance: 6.6
click at [748, 289] on span "ONLINE" at bounding box center [739, 295] width 28 height 13
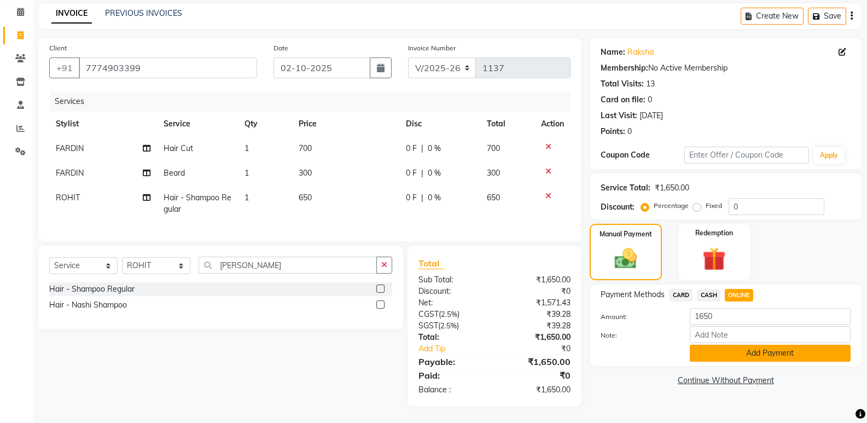
click at [716, 348] on button "Add Payment" at bounding box center [770, 353] width 161 height 17
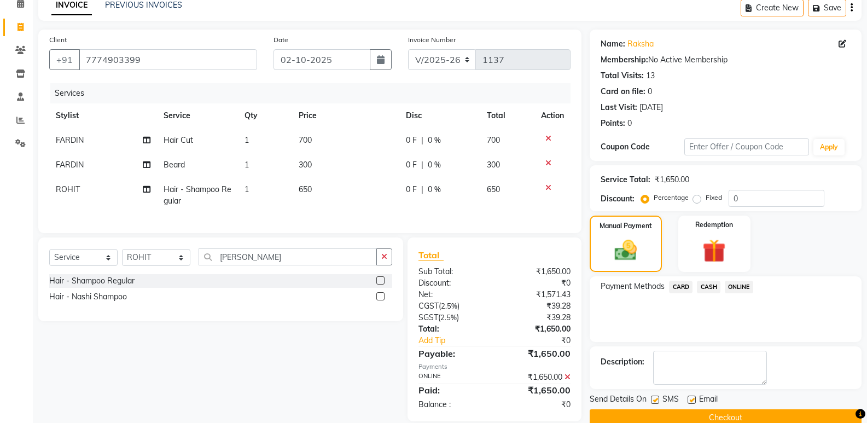
scroll to position [75, 0]
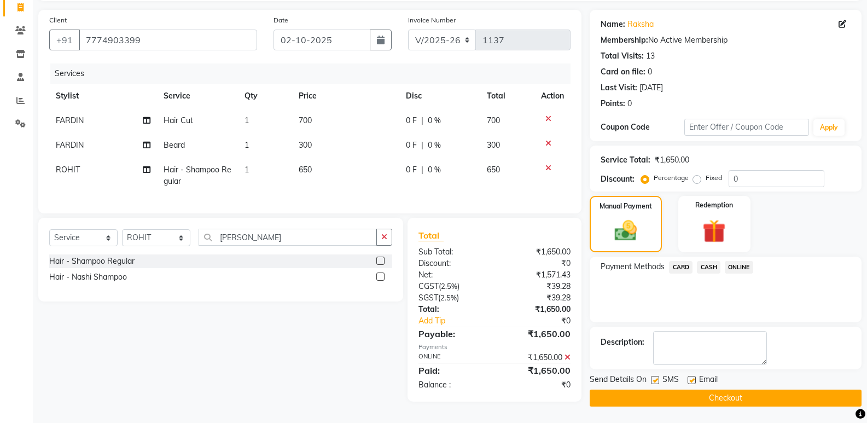
click at [691, 378] on label at bounding box center [691, 380] width 8 height 8
click at [691, 378] on input "checkbox" at bounding box center [690, 380] width 7 height 7
checkbox input "false"
click at [654, 393] on button "Checkout" at bounding box center [726, 397] width 272 height 17
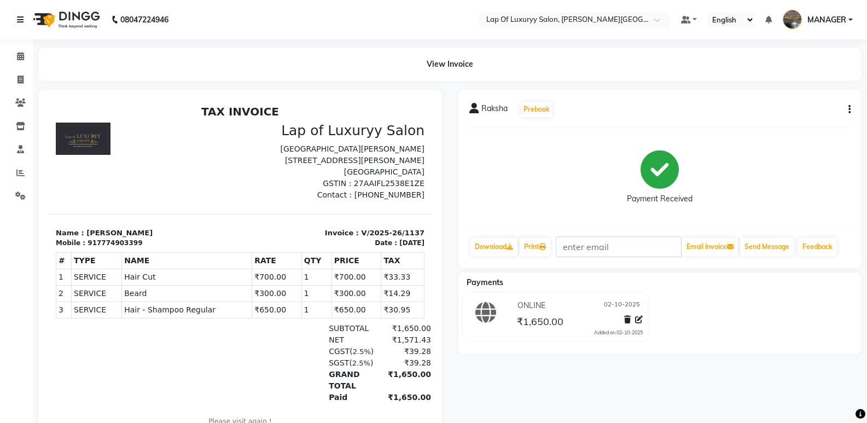
click at [17, 22] on icon at bounding box center [20, 20] width 7 height 8
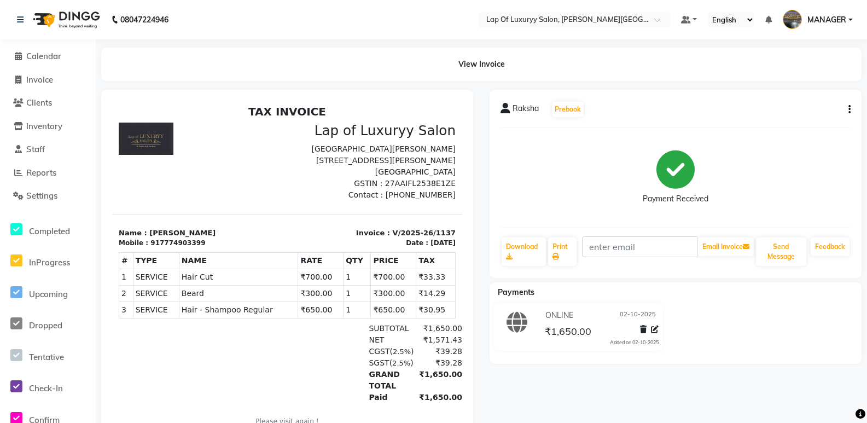
select select "17"
select select "service"
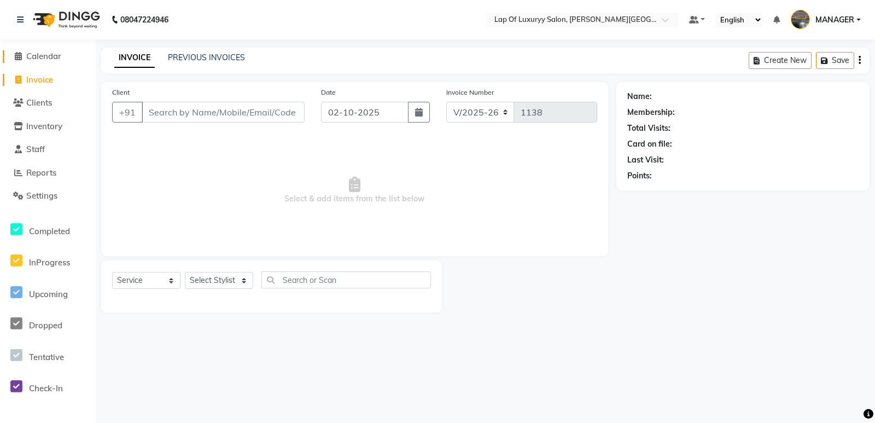
click at [57, 56] on span "Calendar" at bounding box center [43, 56] width 35 height 10
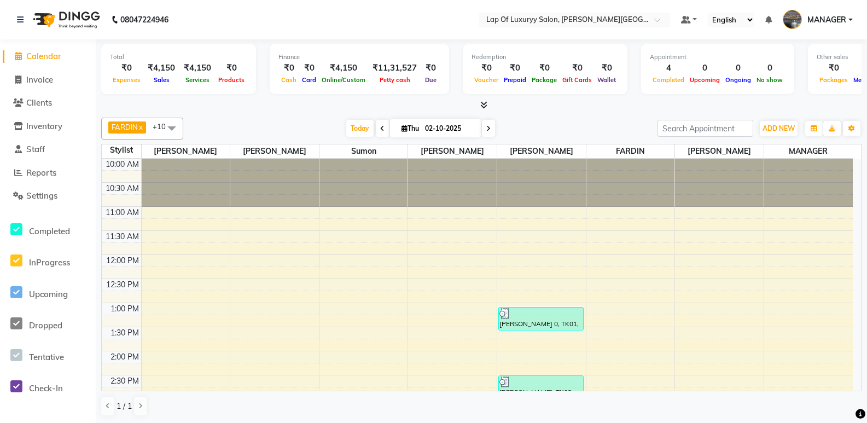
click at [277, 107] on div at bounding box center [481, 105] width 760 height 11
click at [485, 106] on icon at bounding box center [483, 105] width 7 height 8
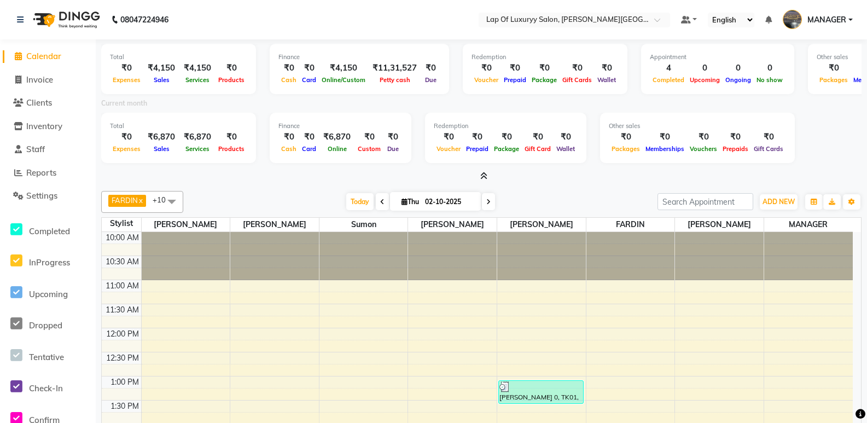
click at [481, 175] on icon at bounding box center [483, 176] width 7 height 8
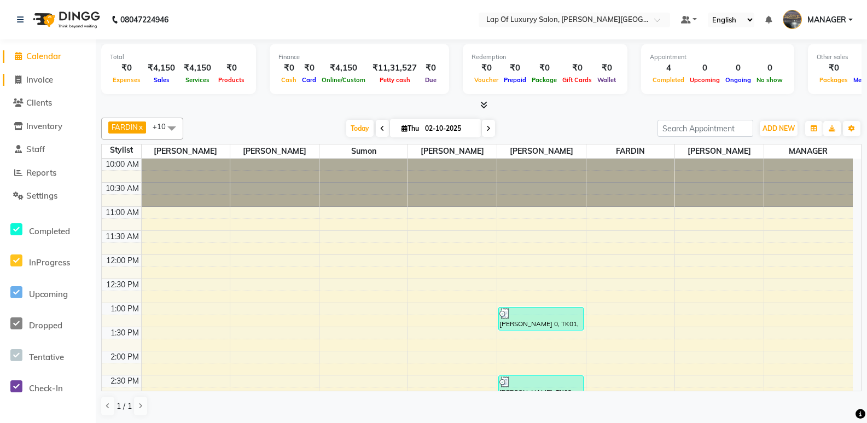
click at [43, 79] on span "Invoice" at bounding box center [39, 79] width 27 height 10
select select "service"
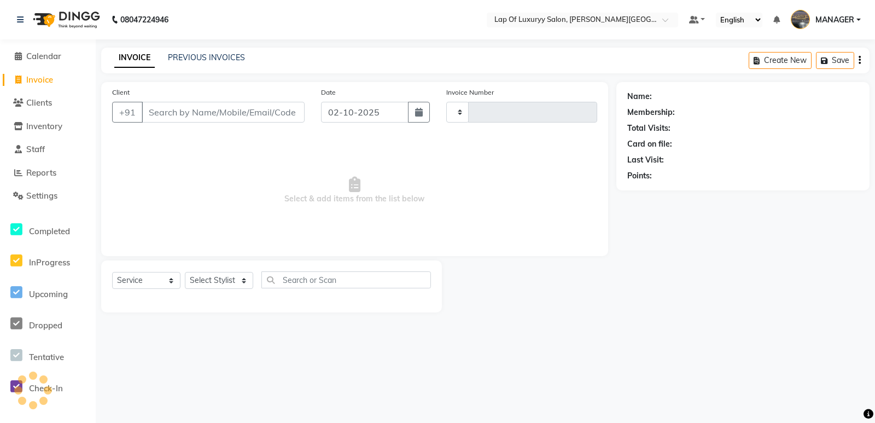
type input "1138"
select select "17"
click at [217, 55] on link "PREVIOUS INVOICES" at bounding box center [206, 58] width 77 height 10
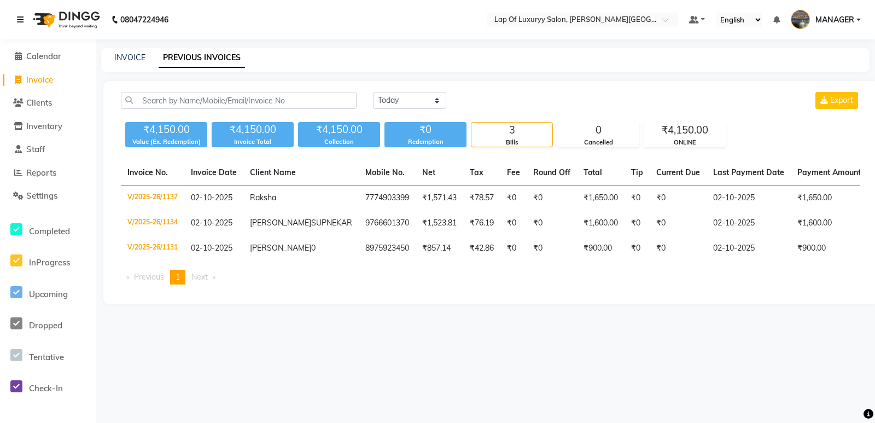
select select "17"
select select "service"
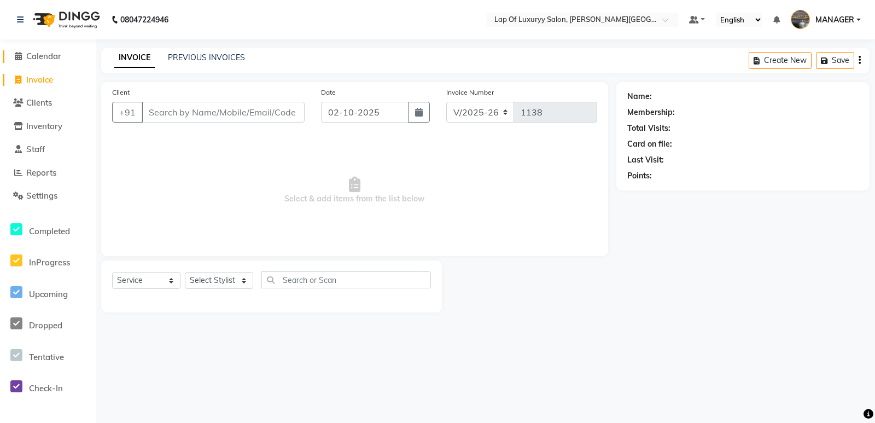
click at [48, 57] on span "Calendar" at bounding box center [43, 56] width 35 height 10
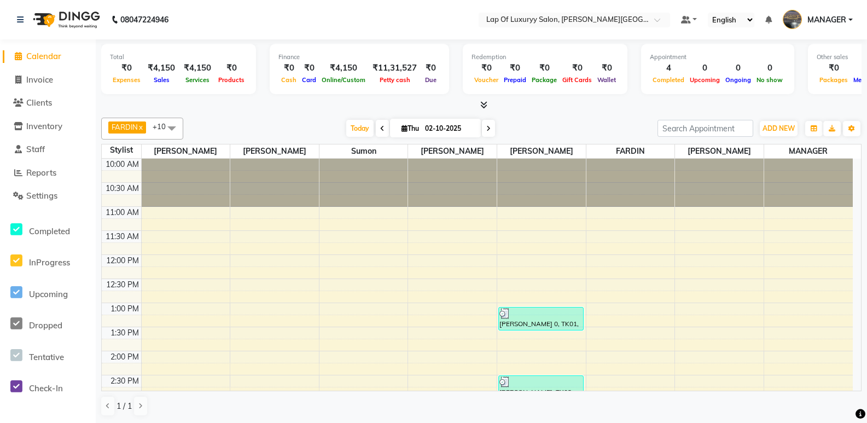
click at [51, 132] on li "Inventory" at bounding box center [48, 127] width 96 height 24
